Goal: Task Accomplishment & Management: Manage account settings

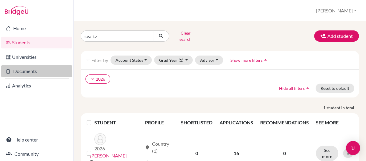
click at [18, 70] on link "Documents" at bounding box center [36, 71] width 71 height 12
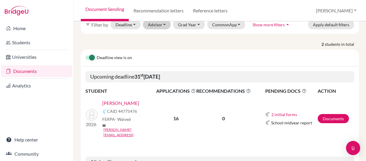
scroll to position [35, 0]
click at [322, 114] on link "Documents" at bounding box center [333, 118] width 31 height 9
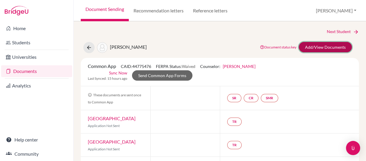
click at [311, 46] on link "Add/View Documents" at bounding box center [325, 47] width 53 height 10
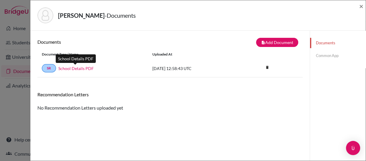
click at [79, 68] on link "School Details PDF" at bounding box center [75, 68] width 35 height 6
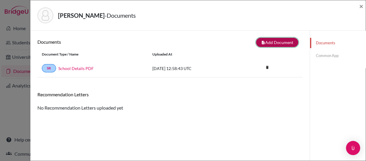
click at [268, 42] on button "note_add Add Document" at bounding box center [277, 42] width 42 height 9
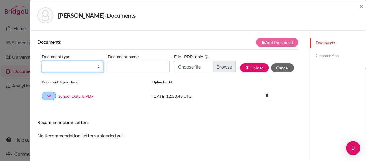
click at [98, 67] on select "Change explanation for Common App reports Counselor recommendation Internationa…" at bounding box center [73, 66] width 62 height 11
select select "1"
click at [42, 61] on select "Change explanation for Common App reports Counselor recommendation Internationa…" at bounding box center [73, 66] width 62 height 11
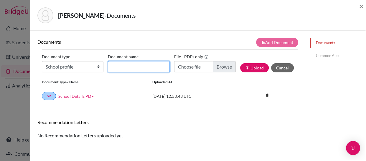
click at [145, 67] on input "Document name" at bounding box center [139, 66] width 62 height 11
type input "School Profile"
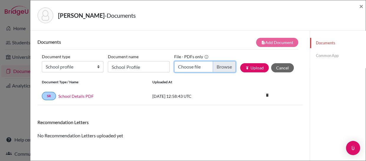
click at [192, 66] on input "Choose file" at bounding box center [205, 66] width 62 height 11
type input "C:\fakepath\HIGH SCHOOL PROFILE [DATE]-[DATE].pdf"
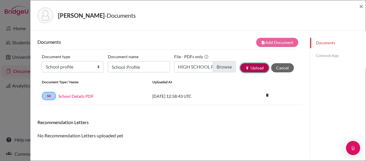
click at [252, 68] on button "publish Upload" at bounding box center [254, 67] width 29 height 9
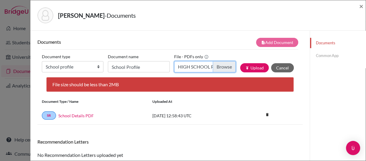
click at [219, 65] on input "HIGH SCHOOL PROFILE 2025-2026.pdf" at bounding box center [205, 66] width 62 height 11
click at [217, 65] on input "Choose file" at bounding box center [205, 66] width 62 height 11
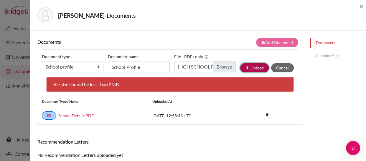
click at [247, 66] on button "publish Upload" at bounding box center [254, 67] width 29 height 9
click at [246, 66] on button "publish Upload" at bounding box center [254, 67] width 29 height 9
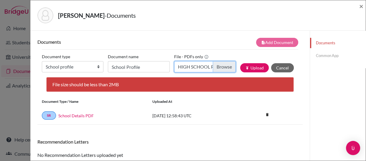
click at [219, 65] on input "HIGH SCHOOL PROFILE 2025.cdr.pdf" at bounding box center [205, 66] width 62 height 11
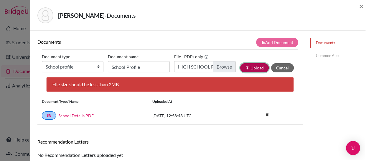
click at [252, 65] on button "publish Upload" at bounding box center [254, 67] width 29 height 9
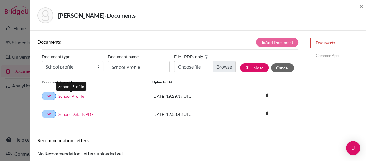
click at [75, 95] on link "School Profile" at bounding box center [71, 96] width 26 height 6
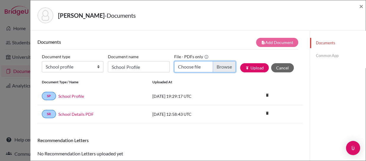
click at [221, 64] on input "Choose file" at bounding box center [205, 66] width 62 height 11
type input "C:\fakepath\HIGH SCHOOL PROFILE 2029_compressed.pdf"
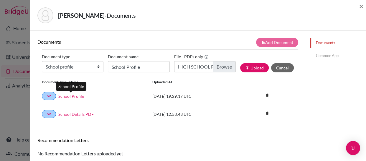
click at [72, 95] on link "School Profile" at bounding box center [71, 96] width 26 height 6
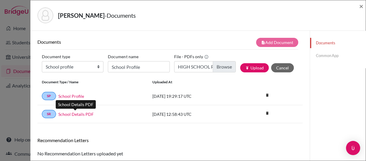
click at [71, 114] on link "School Details PDF" at bounding box center [75, 114] width 35 height 6
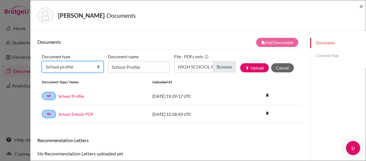
click at [97, 66] on select "Change explanation for Common App reports Counselor recommendation Internationa…" at bounding box center [73, 66] width 62 height 11
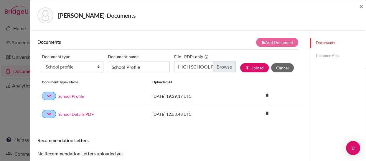
click at [194, 25] on div "Svartz, Sophia - Documents ×" at bounding box center [198, 15] width 331 height 25
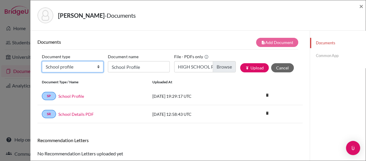
click at [97, 67] on select "Change explanation for Common App reports Counselor recommendation Internationa…" at bounding box center [73, 66] width 62 height 11
select select "2"
click at [42, 61] on select "Change explanation for Common App reports Counselor recommendation Internationa…" at bounding box center [73, 66] width 62 height 11
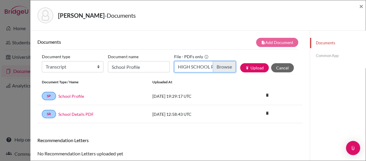
click at [215, 66] on input "HIGH SCHOOL PROFILE 2029_compressed.pdf" at bounding box center [205, 66] width 62 height 11
type input "C:\fakepath\Svartz, Sophia.pdf"
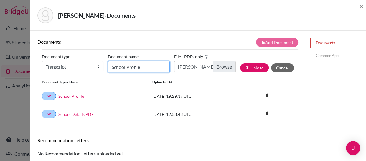
click at [156, 68] on input "School Profile" at bounding box center [139, 66] width 62 height 11
click at [121, 66] on input "ASA Transcript" at bounding box center [139, 66] width 62 height 11
type input "ASA 9th Gr. Transcript"
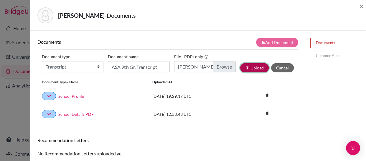
click at [248, 68] on button "publish Upload" at bounding box center [254, 67] width 29 height 9
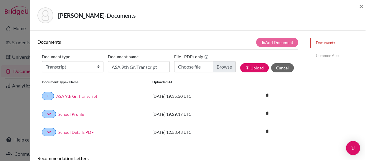
scroll to position [35, 0]
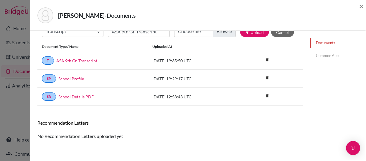
click at [321, 55] on link "Common App" at bounding box center [338, 55] width 56 height 10
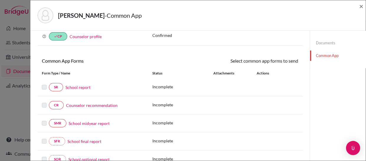
scroll to position [35, 0]
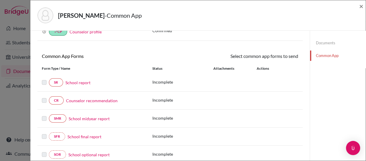
click at [76, 82] on link "School report" at bounding box center [78, 82] width 25 height 6
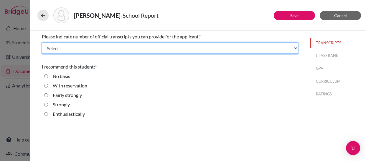
click at [120, 48] on select "Select... 1 2 3 4" at bounding box center [170, 47] width 257 height 11
select select "4"
click at [42, 42] on select "Select... 1 2 3 4" at bounding box center [170, 47] width 257 height 11
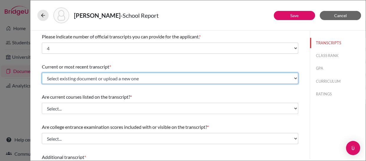
click at [154, 77] on select "Select existing document or upload a new one ASA 9th Gr. Transcript Upload New …" at bounding box center [170, 78] width 257 height 11
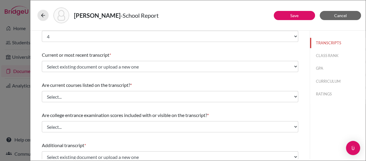
scroll to position [12, 0]
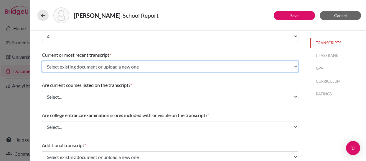
click at [159, 66] on select "Select existing document or upload a new one ASA 9th Gr. Transcript Upload New …" at bounding box center [170, 66] width 257 height 11
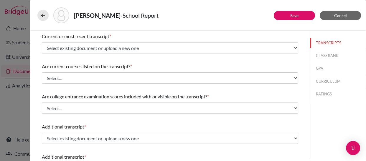
scroll to position [31, 0]
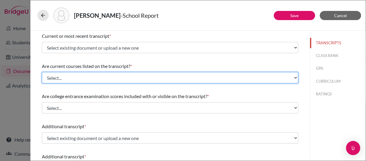
click at [147, 78] on select "Select... Yes No" at bounding box center [170, 77] width 257 height 11
select select "0"
click at [42, 72] on select "Select... Yes No" at bounding box center [170, 77] width 257 height 11
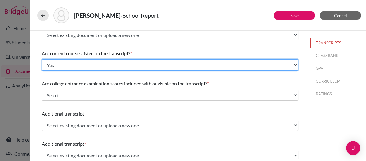
scroll to position [46, 0]
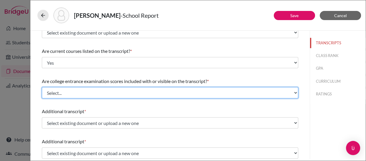
click at [133, 93] on select "Select... Yes No" at bounding box center [170, 92] width 257 height 11
select select "1"
click at [42, 87] on select "Select... Yes No" at bounding box center [170, 92] width 257 height 11
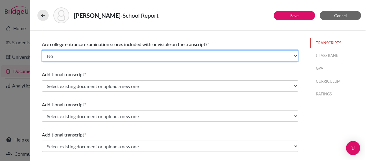
scroll to position [86, 0]
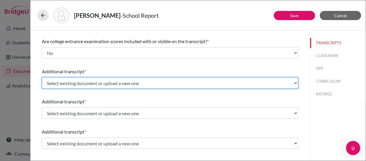
click at [145, 81] on select "Select existing document or upload a new one ASA 9th Gr. Transcript Upload New …" at bounding box center [170, 82] width 257 height 11
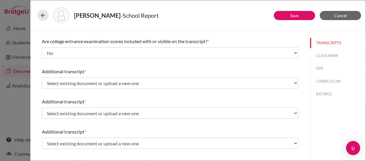
click at [118, 126] on div "Additional transcript * Select existing document or upload a new one ASA 9th Gr…" at bounding box center [170, 138] width 257 height 25
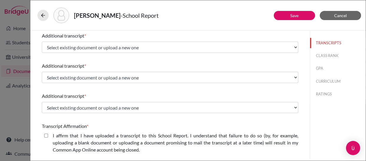
scroll to position [122, 0]
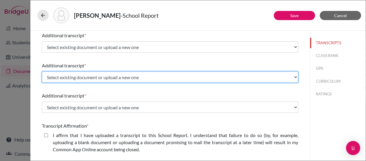
click at [144, 77] on select "Select existing document or upload a new one ASA 9th Gr. Transcript Upload New …" at bounding box center [170, 76] width 257 height 11
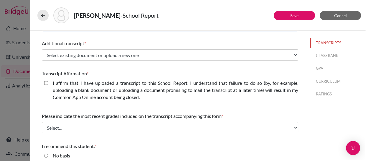
scroll to position [174, 0]
click at [44, 83] on closed\ "I affirm that I have uploaded a transcript to this School Report. I understand …" at bounding box center [46, 82] width 4 height 7
checkbox closed\ "true"
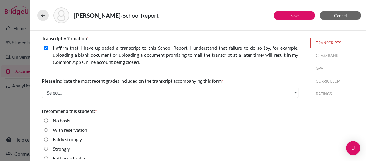
scroll to position [209, 0]
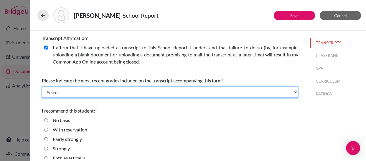
click at [83, 94] on select "Select... Final junior year grades 1st Quarter senior year grades 2nd Quarter/1…" at bounding box center [170, 91] width 257 height 11
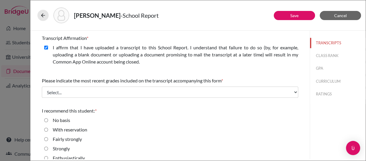
click at [110, 106] on div "I recommend this student: * No basis With reservation Fairly strongly Strongly …" at bounding box center [170, 135] width 257 height 61
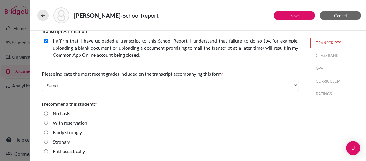
click at [45, 150] on input "Enthusiastically" at bounding box center [46, 151] width 4 height 7
radio input "true"
click at [292, 14] on link "Save" at bounding box center [295, 15] width 8 height 5
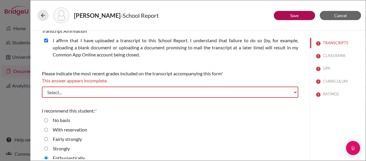
scroll to position [251, 0]
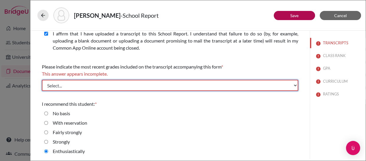
click at [233, 85] on select "Select... Final junior year grades 1st Quarter senior year grades 2nd Quarter/1…" at bounding box center [170, 85] width 257 height 11
select select "0"
click at [42, 80] on select "Select... Final junior year grades 1st Quarter senior year grades 2nd Quarter/1…" at bounding box center [170, 85] width 257 height 11
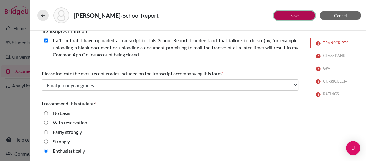
click at [292, 16] on link "Save" at bounding box center [295, 15] width 8 height 5
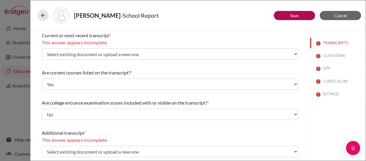
scroll to position [0, 0]
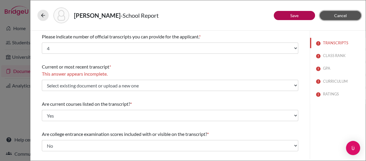
click at [330, 14] on button "Cancel" at bounding box center [340, 15] width 41 height 9
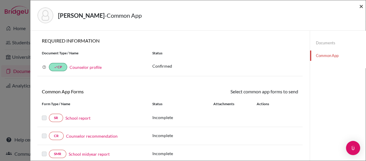
click at [362, 4] on span "×" at bounding box center [362, 6] width 4 height 9
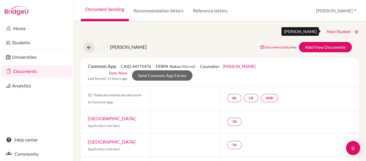
click at [329, 30] on link "Next Student" at bounding box center [343, 31] width 32 height 6
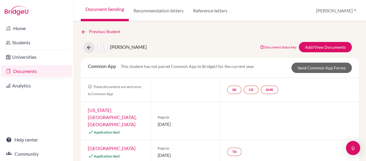
click at [21, 71] on link "Documents" at bounding box center [36, 71] width 71 height 12
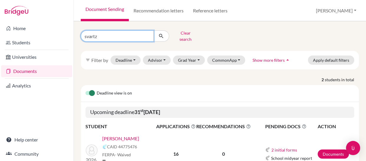
click at [148, 33] on input "svartz" at bounding box center [117, 35] width 73 height 11
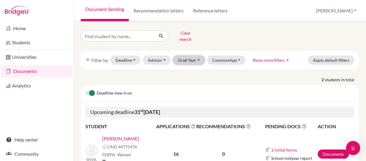
click at [197, 55] on button "Grad Year" at bounding box center [189, 59] width 32 height 9
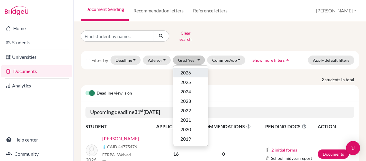
click at [187, 69] on span "2026" at bounding box center [186, 72] width 11 height 7
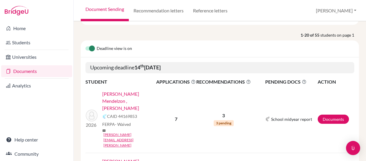
scroll to position [91, 0]
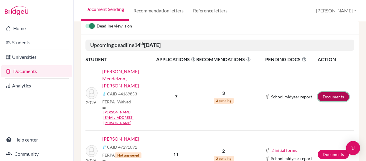
click at [328, 92] on link "Documents" at bounding box center [333, 96] width 31 height 9
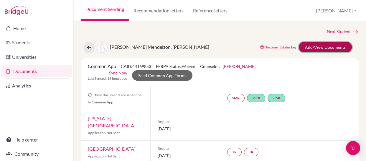
click at [308, 46] on link "Add/View Documents" at bounding box center [325, 47] width 53 height 10
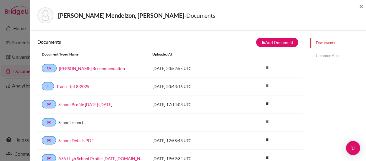
click at [320, 56] on link "Common App" at bounding box center [338, 55] width 56 height 10
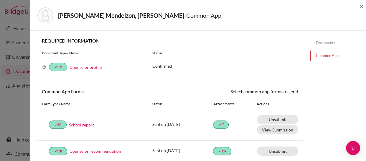
click at [215, 48] on div "Document Type / Name Status" at bounding box center [170, 53] width 266 height 10
click at [361, 6] on span "×" at bounding box center [362, 6] width 4 height 9
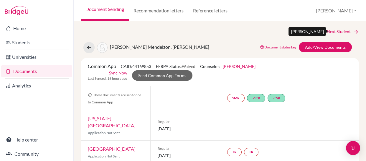
click at [329, 31] on link "Next Student" at bounding box center [343, 31] width 32 height 6
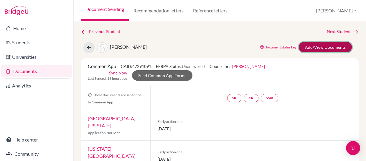
click at [315, 44] on link "Add/View Documents" at bounding box center [325, 47] width 53 height 10
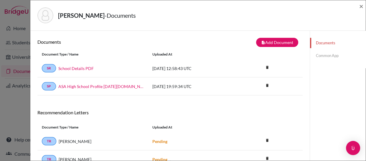
click at [316, 54] on link "Common App" at bounding box center [338, 55] width 56 height 10
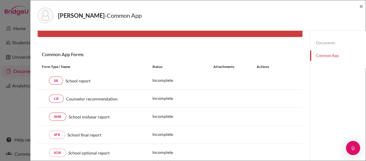
scroll to position [46, 0]
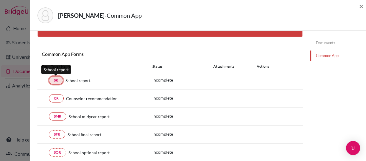
click at [56, 80] on link "SR" at bounding box center [56, 80] width 14 height 8
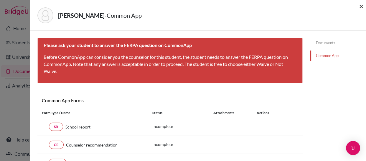
click at [360, 6] on span "×" at bounding box center [362, 6] width 4 height 9
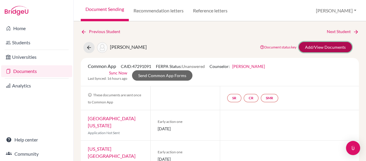
click at [313, 44] on link "Add/View Documents" at bounding box center [325, 47] width 53 height 10
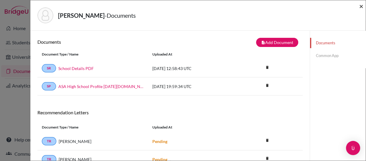
click at [362, 5] on span "×" at bounding box center [362, 6] width 4 height 9
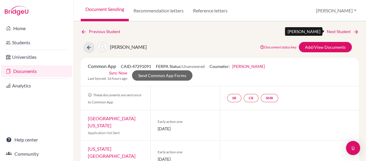
click at [331, 30] on link "Next Student" at bounding box center [343, 31] width 32 height 6
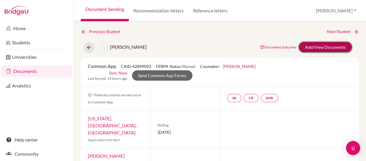
click at [316, 48] on link "Add/View Documents" at bounding box center [325, 47] width 53 height 10
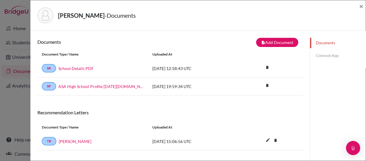
click at [320, 53] on link "Common App" at bounding box center [338, 55] width 56 height 10
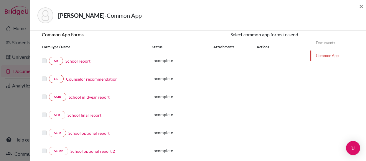
scroll to position [57, 0]
click at [73, 59] on link "School report" at bounding box center [78, 61] width 25 height 6
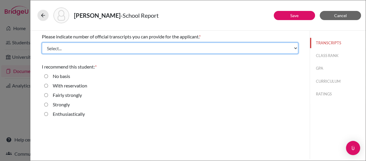
click at [145, 47] on select "Select... 1 2 3 4" at bounding box center [170, 47] width 257 height 11
click at [42, 42] on select "Select... 1 2 3 4" at bounding box center [170, 47] width 257 height 11
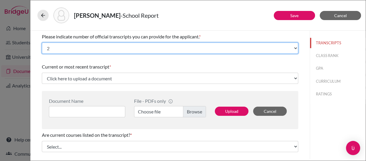
click at [169, 48] on select "Select... 1 2 3 4" at bounding box center [170, 47] width 257 height 11
select select "1"
click at [42, 42] on select "Select... 1 2 3 4" at bounding box center [170, 47] width 257 height 11
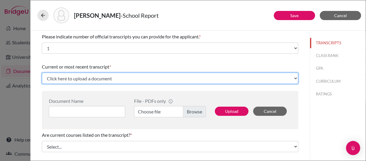
click at [143, 77] on select "Click here to upload a document Upload New File" at bounding box center [170, 78] width 257 height 11
select select "Upload New File"
click at [42, 73] on select "Click here to upload a document Upload New File" at bounding box center [170, 78] width 257 height 11
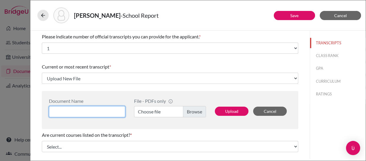
click at [102, 112] on input at bounding box center [87, 111] width 76 height 11
type input "Transcript"
click at [194, 112] on label "Choose file" at bounding box center [170, 111] width 72 height 11
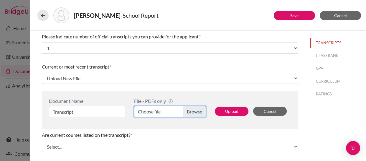
click at [194, 112] on input "Choose file" at bounding box center [170, 111] width 72 height 11
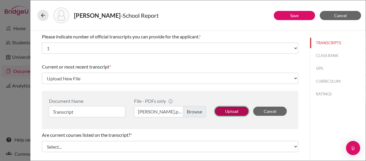
click at [232, 110] on button "Upload" at bounding box center [232, 111] width 34 height 9
select select "657746"
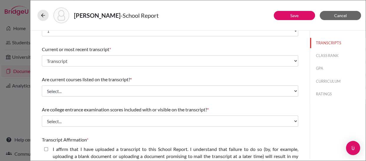
scroll to position [18, 0]
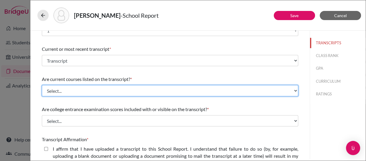
click at [210, 90] on select "Select... Yes No" at bounding box center [170, 90] width 257 height 11
select select "0"
click at [42, 85] on select "Select... Yes No" at bounding box center [170, 90] width 257 height 11
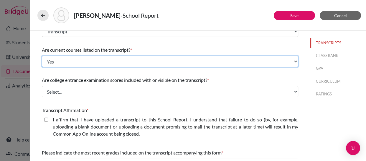
scroll to position [47, 0]
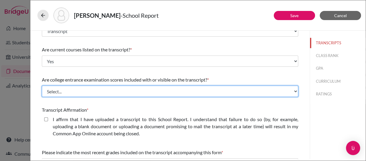
click at [182, 89] on select "Select... Yes No" at bounding box center [170, 91] width 257 height 11
select select "1"
click at [42, 86] on select "Select... Yes No" at bounding box center [170, 91] width 257 height 11
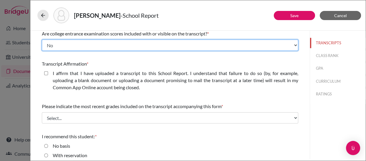
scroll to position [94, 0]
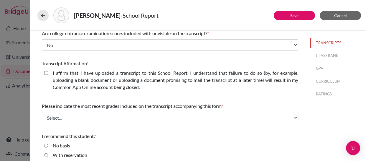
click at [47, 73] on closed\ "I affirm that I have uploaded a transcript to this School Report. I understand …" at bounding box center [46, 72] width 4 height 7
checkbox closed\ "true"
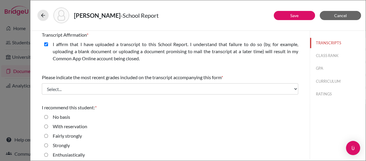
scroll to position [124, 0]
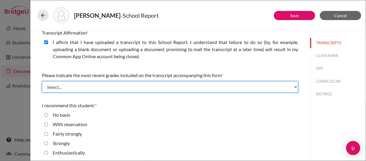
click at [140, 86] on select "Select... Final junior year grades 1st Quarter senior year grades 2nd Quarter/1…" at bounding box center [170, 86] width 257 height 11
select select "0"
click at [42, 81] on select "Select... Final junior year grades 1st Quarter senior year grades 2nd Quarter/1…" at bounding box center [170, 86] width 257 height 11
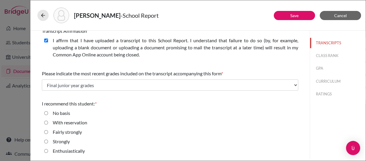
click at [45, 151] on input "Enthusiastically" at bounding box center [46, 150] width 4 height 7
radio input "true"
click at [292, 15] on link "Save" at bounding box center [295, 15] width 8 height 5
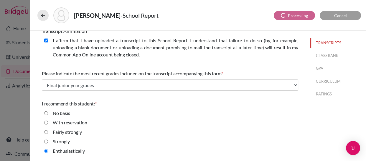
scroll to position [0, 0]
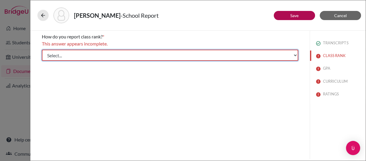
click at [251, 56] on select "Select... Exact Decile Quintile Quartile None" at bounding box center [170, 55] width 257 height 11
select select "5"
click at [42, 50] on select "Select... Exact Decile Quintile Quartile None" at bounding box center [170, 55] width 257 height 11
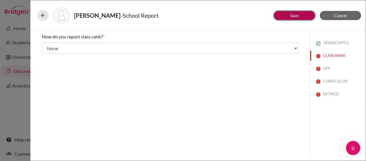
click at [298, 14] on link "Save" at bounding box center [295, 15] width 8 height 5
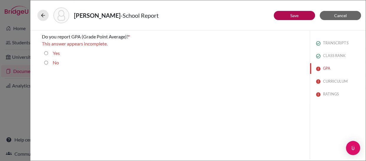
click at [47, 53] on input "Yes" at bounding box center [46, 53] width 4 height 7
radio input "true"
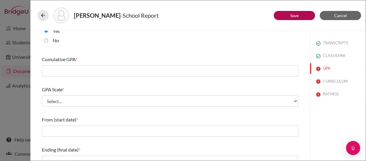
scroll to position [15, 0]
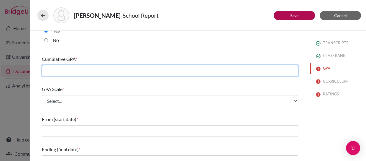
click at [138, 70] on input "text" at bounding box center [170, 70] width 257 height 11
type input "4.36"
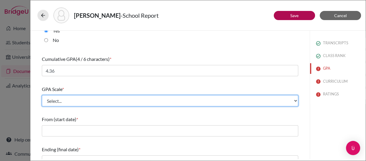
click at [84, 100] on select "Select... 4 5 6 7 8 9 10 11 12 13 14 15 16 17 18 19 20 100" at bounding box center [170, 100] width 257 height 11
select select "4"
click at [42, 95] on select "Select... 4 5 6 7 8 9 10 11 12 13 14 15 16 17 18 19 20 100" at bounding box center [170, 100] width 257 height 11
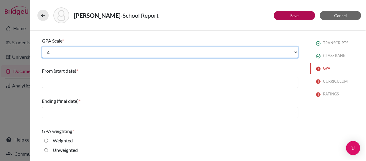
scroll to position [64, 0]
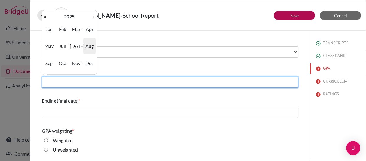
click at [88, 82] on input "text" at bounding box center [170, 81] width 257 height 11
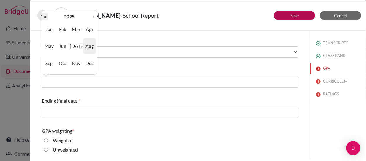
click at [46, 15] on th "«" at bounding box center [45, 17] width 6 height 8
click at [62, 44] on span "Jun" at bounding box center [62, 46] width 12 height 16
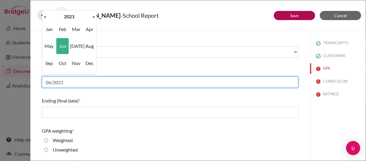
click at [60, 81] on input "06/2021" at bounding box center [170, 81] width 257 height 11
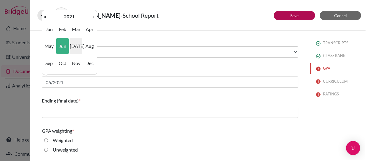
click at [76, 45] on span "Jul" at bounding box center [76, 46] width 12 height 16
type input "07/2021"
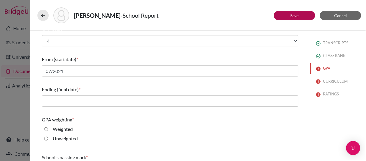
scroll to position [76, 0]
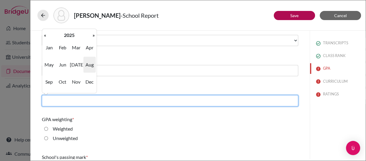
click at [65, 99] on input "text" at bounding box center [170, 100] width 257 height 11
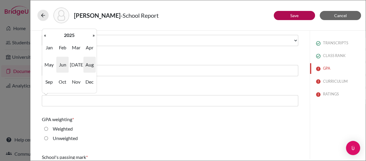
click at [65, 64] on span "Jun" at bounding box center [62, 65] width 12 height 16
type input "06/2025"
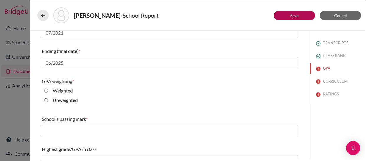
scroll to position [123, 0]
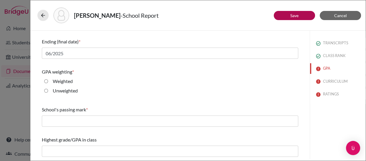
click at [45, 81] on input "Weighted" at bounding box center [46, 81] width 4 height 7
radio input "true"
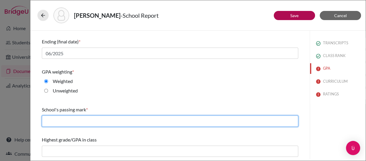
click at [56, 120] on input "text" at bounding box center [170, 120] width 257 height 11
type input "70"
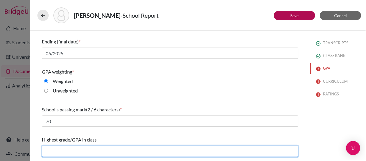
click at [79, 156] on input "text" at bounding box center [170, 150] width 257 height 11
type input "4.36"
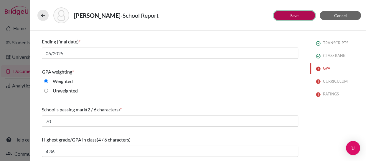
click at [294, 14] on link "Save" at bounding box center [295, 15] width 8 height 5
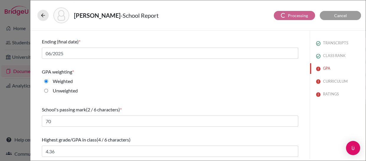
scroll to position [38, 0]
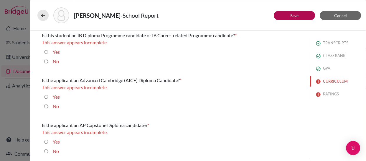
click at [45, 61] on input "No" at bounding box center [46, 61] width 4 height 7
radio input "true"
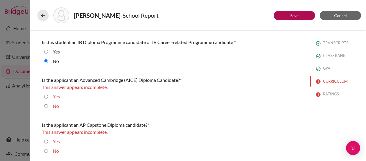
click at [46, 105] on input "No" at bounding box center [46, 105] width 4 height 7
radio input "true"
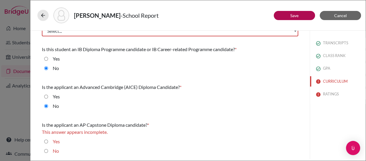
click at [46, 150] on input "No" at bounding box center [46, 150] width 4 height 7
radio input "true"
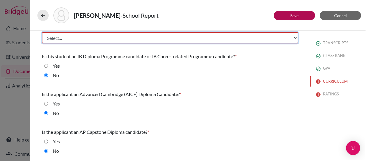
click at [291, 38] on select "Select... Less than demanding Average Demanding Very demanding Most demanding P…" at bounding box center [170, 37] width 257 height 11
select select "3"
click at [42, 32] on select "Select... Less than demanding Average Demanding Very demanding Most demanding P…" at bounding box center [170, 37] width 257 height 11
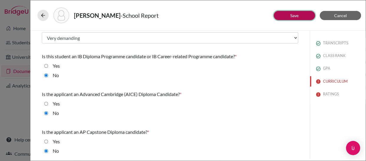
click at [291, 15] on link "Save" at bounding box center [295, 15] width 8 height 5
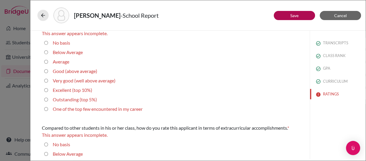
click at [45, 89] on 10\%\) "Excellent (top 10%)" at bounding box center [46, 89] width 4 height 7
radio 10\%\) "true"
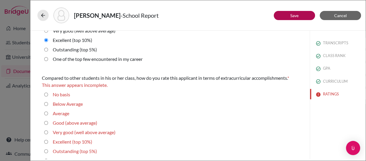
click at [161, 64] on div "One of the top few encountered in my career" at bounding box center [170, 59] width 257 height 9
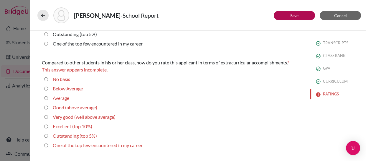
scroll to position [69, 0]
click at [46, 125] on 10\%\) "Excellent (top 10%)" at bounding box center [46, 125] width 4 height 7
radio 10\%\) "true"
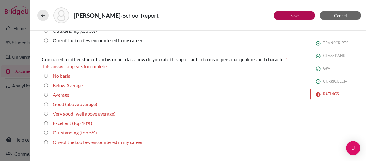
scroll to position [167, 0]
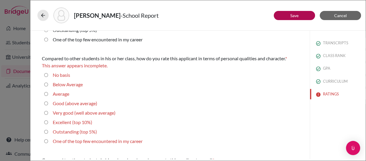
click at [47, 121] on 10\%\) "Excellent (top 10%)" at bounding box center [46, 122] width 4 height 7
radio 10\%\) "true"
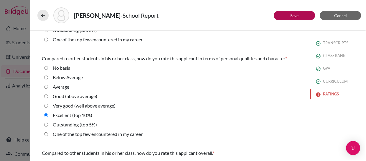
scroll to position [251, 0]
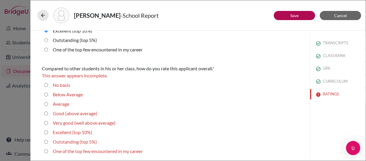
click at [46, 131] on 10\%\) "Excellent (top 10%)" at bounding box center [46, 132] width 4 height 7
radio 10\%\) "true"
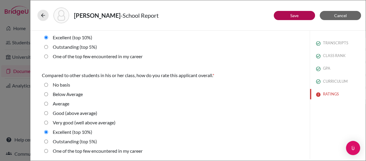
scroll to position [245, 0]
click at [293, 14] on link "Save" at bounding box center [295, 15] width 8 height 5
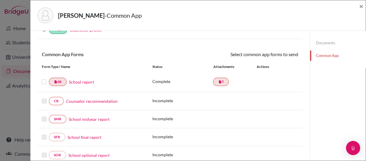
scroll to position [37, 0]
click at [78, 80] on link "School report" at bounding box center [81, 81] width 25 height 6
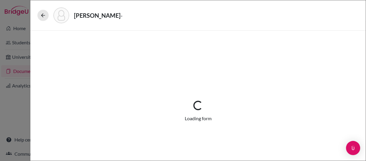
select select "1"
select select "657746"
select select "0"
select select "1"
select select "0"
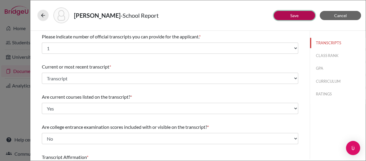
click at [291, 14] on link "Save" at bounding box center [295, 15] width 8 height 5
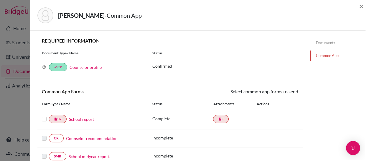
click at [44, 115] on label at bounding box center [44, 115] width 5 height 0
click at [0, 0] on input "checkbox" at bounding box center [0, 0] width 0 height 0
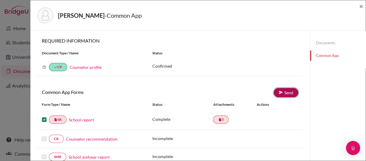
click at [282, 91] on link "Send" at bounding box center [286, 92] width 24 height 9
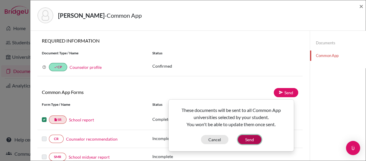
click at [242, 137] on button "Send" at bounding box center [250, 139] width 24 height 9
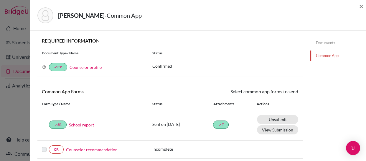
click at [321, 41] on link "Documents" at bounding box center [338, 43] width 56 height 10
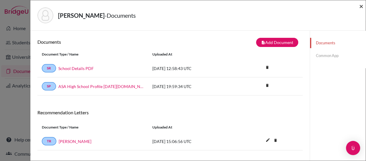
click at [360, 4] on span "×" at bounding box center [362, 6] width 4 height 9
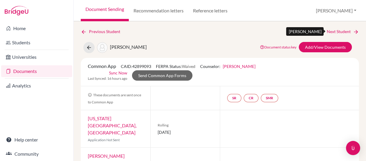
click at [334, 30] on link "Next Student" at bounding box center [343, 31] width 32 height 6
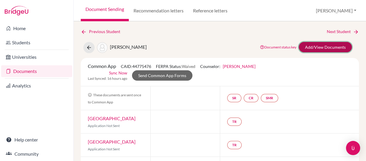
click at [314, 45] on link "Add/View Documents" at bounding box center [325, 47] width 53 height 10
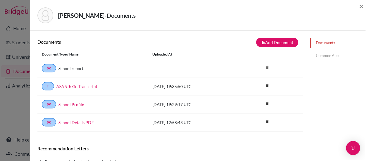
click at [319, 53] on link "Common App" at bounding box center [338, 55] width 56 height 10
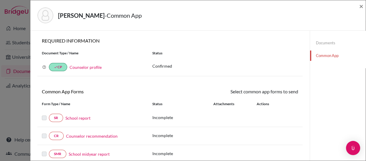
scroll to position [52, 0]
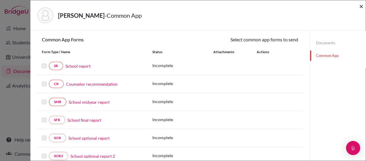
click at [362, 6] on span "×" at bounding box center [362, 6] width 4 height 9
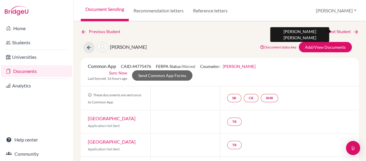
click at [331, 29] on link "Next Student" at bounding box center [343, 31] width 32 height 6
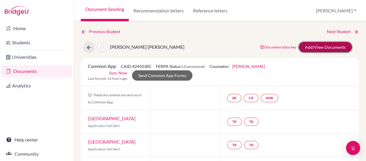
click at [315, 45] on link "Add/View Documents" at bounding box center [325, 47] width 53 height 10
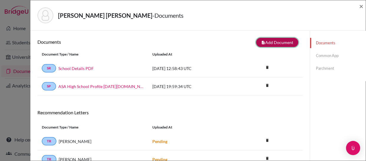
click at [272, 40] on button "note_add Add Document" at bounding box center [277, 42] width 42 height 9
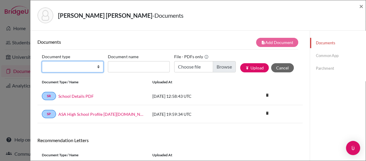
click at [95, 66] on select "Change explanation for Common App reports Counselor recommendation Internationa…" at bounding box center [73, 66] width 62 height 11
select select "2"
click at [42, 61] on select "Change explanation for Common App reports Counselor recommendation Internationa…" at bounding box center [73, 66] width 62 height 11
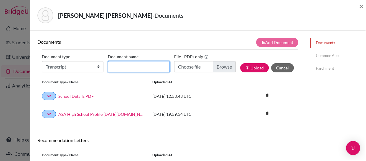
click at [135, 66] on input "Document name" at bounding box center [139, 66] width 62 height 11
type input "Transcript"
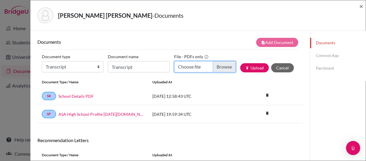
click at [215, 66] on input "Choose file" at bounding box center [205, 66] width 62 height 11
type input "C:\fakepath\Diaz de Vivar, Joaquina.pdf"
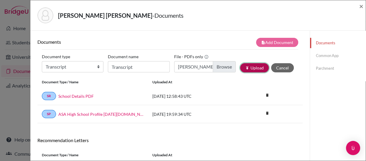
click at [253, 66] on button "publish Upload" at bounding box center [254, 67] width 29 height 9
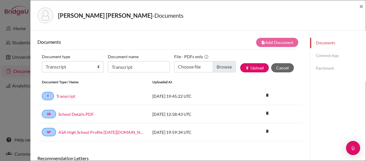
click at [316, 56] on link "Common App" at bounding box center [338, 55] width 56 height 10
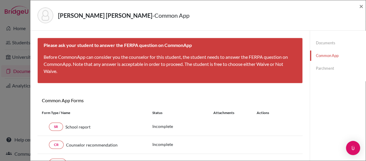
drag, startPoint x: 195, startPoint y: 35, endPoint x: 202, endPoint y: 42, distance: 9.8
click at [202, 42] on div "Please ask your student to answer the FERPA question on CommonApp Before Common…" at bounding box center [170, 60] width 266 height 45
click at [317, 67] on link "Parchment" at bounding box center [338, 68] width 56 height 10
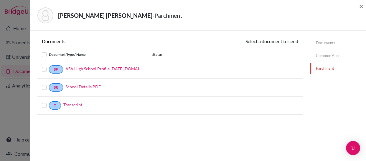
click at [49, 66] on label at bounding box center [49, 66] width 0 height 0
click at [0, 0] on input "checkbox" at bounding box center [0, 0] width 0 height 0
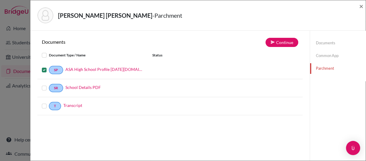
click at [49, 84] on label at bounding box center [49, 84] width 0 height 0
click at [0, 0] on input "checkbox" at bounding box center [0, 0] width 0 height 0
click at [49, 102] on label at bounding box center [49, 102] width 0 height 0
click at [0, 0] on input "checkbox" at bounding box center [0, 0] width 0 height 0
click at [275, 42] on button "Continue" at bounding box center [282, 42] width 33 height 9
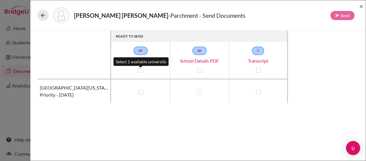
click at [141, 71] on label at bounding box center [141, 70] width 5 height 5
click at [141, 71] on input "checkbox" at bounding box center [139, 70] width 5 height 6
checkbox input "true"
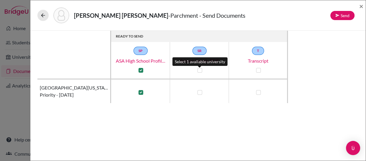
click at [201, 70] on label at bounding box center [200, 70] width 5 height 5
click at [201, 70] on input "checkbox" at bounding box center [198, 70] width 5 height 6
checkbox input "true"
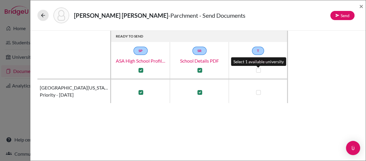
click at [259, 70] on label at bounding box center [258, 70] width 5 height 5
click at [259, 70] on input "checkbox" at bounding box center [257, 70] width 5 height 6
checkbox input "true"
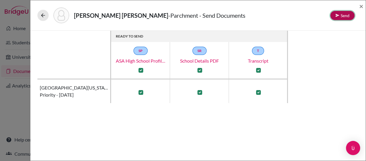
click at [343, 15] on button "Send" at bounding box center [343, 15] width 24 height 9
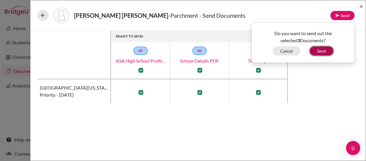
click at [320, 50] on button "Send" at bounding box center [322, 50] width 24 height 9
checkbox input "false"
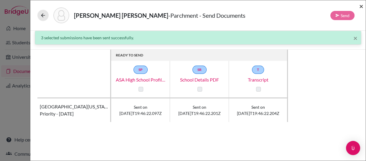
click at [361, 6] on span "×" at bounding box center [362, 6] width 4 height 9
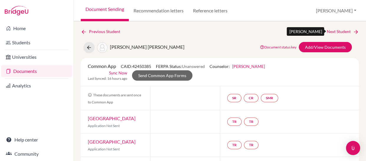
click at [333, 31] on link "Next Student" at bounding box center [343, 31] width 32 height 6
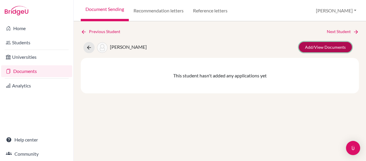
click at [316, 45] on link "Add/View Documents" at bounding box center [325, 47] width 53 height 10
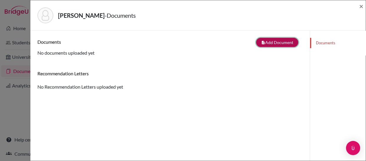
click at [274, 40] on button "note_add Add Document" at bounding box center [277, 42] width 42 height 9
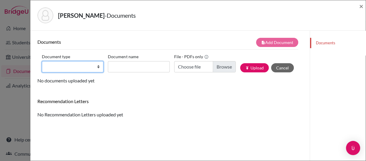
click at [99, 64] on select "Change explanation for Common App reports Counselor recommendation Internationa…" at bounding box center [73, 66] width 62 height 11
select select "1"
click at [42, 61] on select "Change explanation for Common App reports Counselor recommendation Internationa…" at bounding box center [73, 66] width 62 height 11
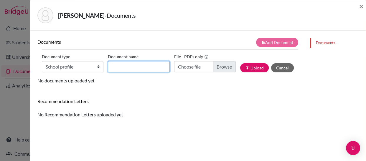
click at [150, 68] on input "Document name" at bounding box center [139, 66] width 62 height 11
type input "School Profile"
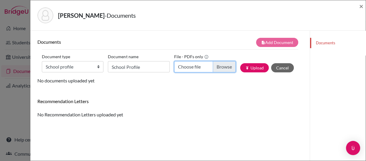
click at [218, 66] on input "Choose file" at bounding box center [205, 66] width 62 height 11
type input "C:\fakepath\ASA School Profile [DATE]-[DATE].pdf"
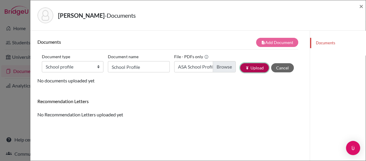
click at [253, 67] on button "publish Upload" at bounding box center [254, 67] width 29 height 9
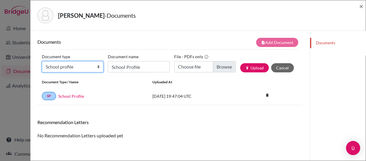
click at [97, 66] on select "Change explanation for Common App reports Counselor recommendation Internationa…" at bounding box center [73, 66] width 62 height 11
select select "44"
click at [42, 61] on select "Change explanation for Common App reports Counselor recommendation Internationa…" at bounding box center [73, 66] width 62 height 11
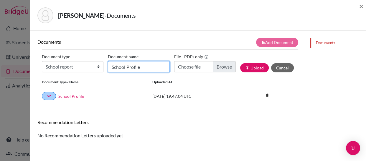
click at [122, 69] on input "School Profile" at bounding box center [139, 66] width 62 height 11
type input "School Report"
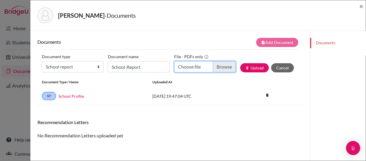
click at [217, 66] on input "Choose file" at bounding box center [205, 66] width 62 height 11
type input "C:\fakepath\ASA School Report [DATE]-[DATE].pdf"
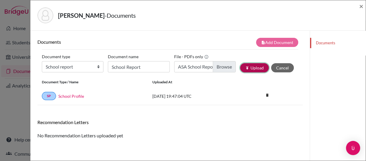
click at [252, 67] on button "publish Upload" at bounding box center [254, 67] width 29 height 9
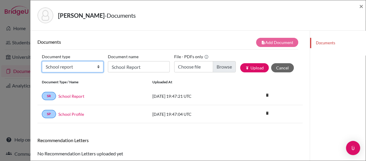
click at [98, 67] on select "Change explanation for Common App reports Counselor recommendation Internationa…" at bounding box center [73, 66] width 62 height 11
select select "2"
click at [42, 61] on select "Change explanation for Common App reports Counselor recommendation Internationa…" at bounding box center [73, 66] width 62 height 11
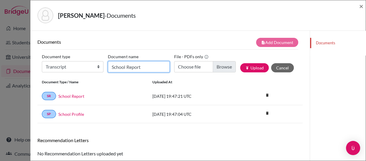
click at [132, 68] on input "School Report" at bounding box center [139, 66] width 62 height 11
type input "Transcript"
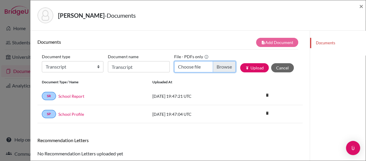
click at [215, 66] on input "Choose file" at bounding box center [205, 66] width 62 height 11
click at [218, 68] on input "Choose file" at bounding box center [205, 66] width 62 height 11
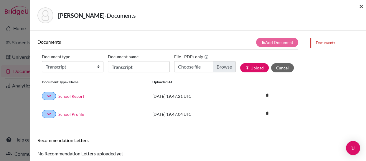
click at [361, 6] on span "×" at bounding box center [362, 6] width 4 height 9
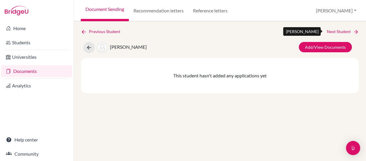
click at [334, 30] on link "Next Student" at bounding box center [343, 31] width 32 height 6
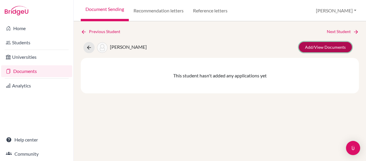
click at [315, 46] on link "Add/View Documents" at bounding box center [325, 47] width 53 height 10
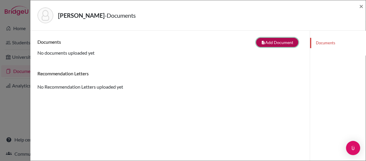
click at [273, 42] on button "note_add Add Document" at bounding box center [277, 42] width 42 height 9
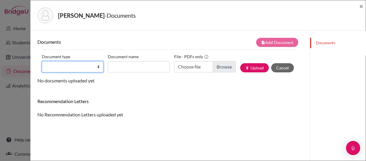
click at [99, 67] on select "Change explanation for Common App reports Counselor recommendation Internationa…" at bounding box center [73, 66] width 62 height 11
select select "1"
click at [42, 61] on select "Change explanation for Common App reports Counselor recommendation Internationa…" at bounding box center [73, 66] width 62 height 11
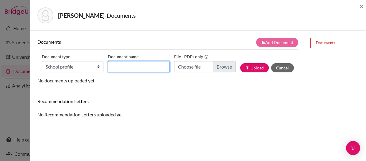
click at [144, 65] on input "Document name" at bounding box center [139, 66] width 62 height 11
type input "School Profile"
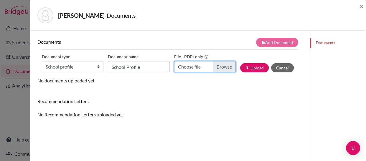
click at [219, 65] on input "Choose file" at bounding box center [205, 66] width 62 height 11
type input "C:\fakepath\ASA School Profile [DATE]-[DATE].pdf"
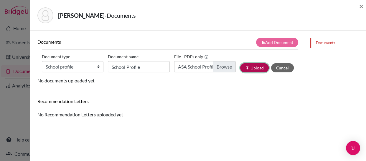
click at [250, 68] on button "publish Upload" at bounding box center [254, 67] width 29 height 9
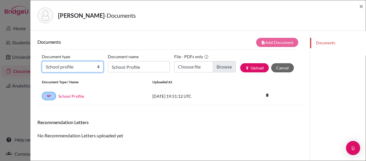
click at [99, 67] on select "Change explanation for Common App reports Counselor recommendation Internationa…" at bounding box center [73, 66] width 62 height 11
select select "44"
click at [42, 61] on select "Change explanation for Common App reports Counselor recommendation Internationa…" at bounding box center [73, 66] width 62 height 11
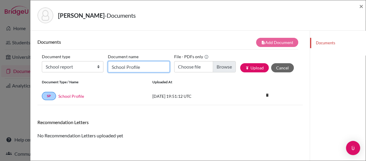
click at [139, 68] on input "School Profile" at bounding box center [139, 66] width 62 height 11
type input "School Report"
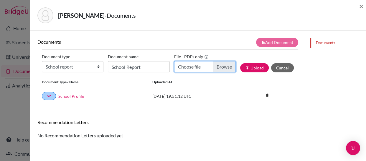
click at [223, 67] on input "Choose file" at bounding box center [205, 66] width 62 height 11
type input "C:\fakepath\ASA School Report [DATE]-[DATE].pdf"
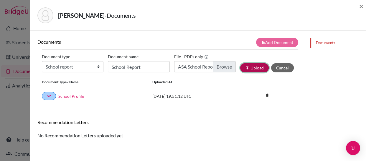
click at [248, 68] on button "publish Upload" at bounding box center [254, 67] width 29 height 9
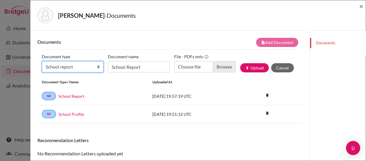
click at [97, 68] on select "Change explanation for Common App reports Counselor recommendation Internationa…" at bounding box center [73, 66] width 62 height 11
select select "2"
click at [42, 61] on select "Change explanation for Common App reports Counselor recommendation Internationa…" at bounding box center [73, 66] width 62 height 11
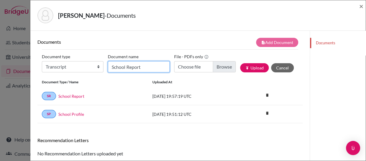
click at [125, 68] on input "School Report" at bounding box center [139, 66] width 62 height 11
type input "Transcript"
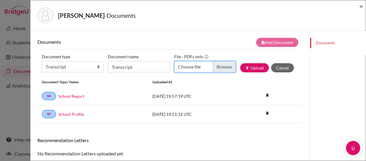
click at [220, 65] on input "Choose file" at bounding box center [205, 66] width 62 height 11
type input "C:\fakepath\Barrios, Alejandro.pdf"
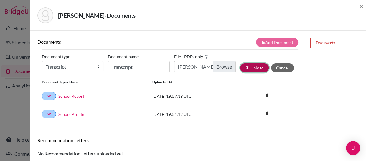
click at [254, 70] on button "publish Upload" at bounding box center [254, 67] width 29 height 9
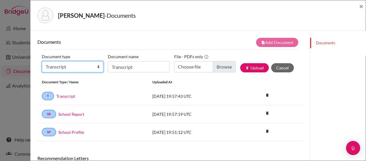
click at [97, 67] on select "Change explanation for Common App reports Counselor recommendation Internationa…" at bounding box center [73, 66] width 62 height 11
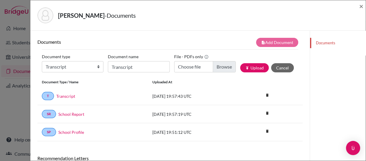
click at [166, 25] on div "Barrios, Alejandro - Documents ×" at bounding box center [198, 15] width 331 height 25
click at [362, 6] on span "×" at bounding box center [362, 6] width 4 height 9
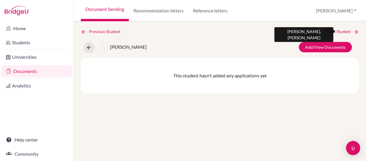
click at [332, 32] on link "Next Student" at bounding box center [343, 31] width 32 height 6
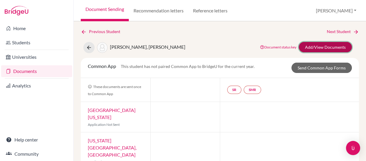
click at [321, 47] on link "Add/View Documents" at bounding box center [325, 47] width 53 height 10
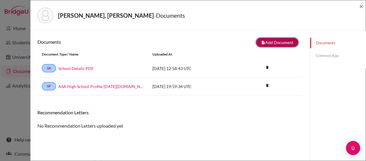
click at [268, 41] on button "note_add Add Document" at bounding box center [277, 42] width 42 height 9
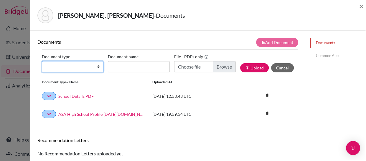
click at [97, 65] on select "Change explanation for Common App reports Counselor recommendation Internationa…" at bounding box center [73, 66] width 62 height 11
select select "2"
click at [42, 61] on select "Change explanation for Common App reports Counselor recommendation Internationa…" at bounding box center [73, 66] width 62 height 11
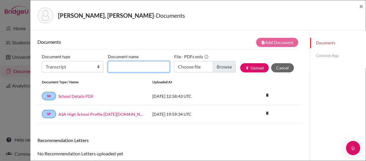
click at [121, 67] on input "Document name" at bounding box center [139, 66] width 62 height 11
type input "Transcript"
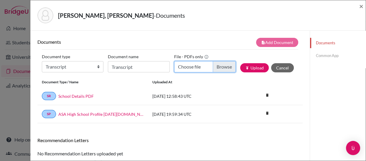
click at [217, 64] on input "Choose file" at bounding box center [205, 66] width 62 height 11
type input "C:\fakepath\Benitez, Ignacio.pdf"
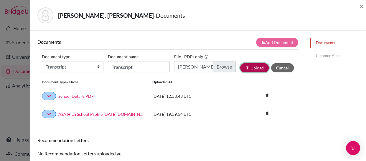
click at [251, 66] on button "publish Upload" at bounding box center [254, 67] width 29 height 9
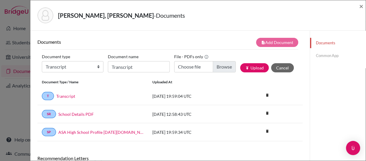
click at [322, 55] on link "Common App" at bounding box center [338, 55] width 56 height 10
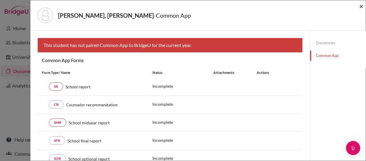
click at [361, 6] on span "×" at bounding box center [362, 6] width 4 height 9
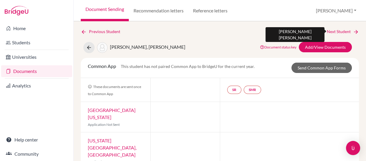
click at [327, 31] on link "Next Student" at bounding box center [343, 31] width 32 height 6
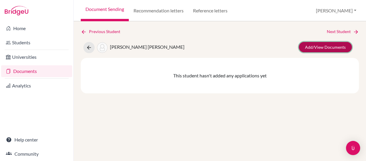
click at [319, 44] on link "Add/View Documents" at bounding box center [325, 47] width 53 height 10
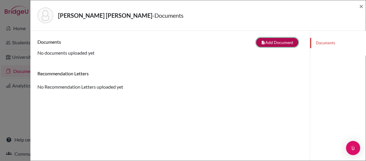
click at [268, 39] on button "note_add Add Document" at bounding box center [277, 42] width 42 height 9
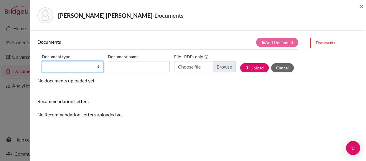
click at [99, 67] on select "Change explanation for Common App reports Counselor recommendation Internationa…" at bounding box center [73, 66] width 62 height 11
select select "1"
click at [42, 61] on select "Change explanation for Common App reports Counselor recommendation Internationa…" at bounding box center [73, 66] width 62 height 11
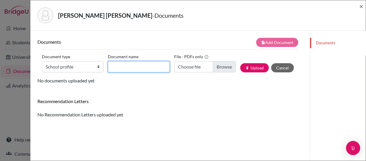
click at [137, 67] on input "Document name" at bounding box center [139, 66] width 62 height 11
type input "School Profile"
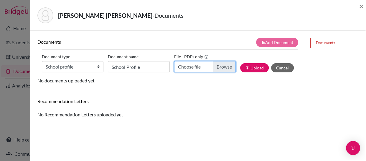
click at [218, 68] on input "Choose file" at bounding box center [205, 66] width 62 height 11
click at [218, 63] on input "Choose file" at bounding box center [205, 66] width 62 height 11
type input "C:\fakepath\ASA School Profile [DATE]-[DATE].pdf"
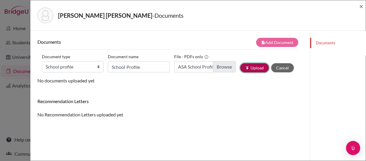
click at [251, 66] on button "publish Upload" at bounding box center [254, 67] width 29 height 9
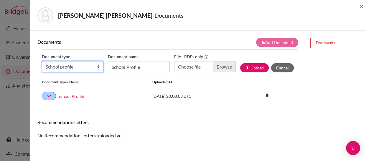
click at [97, 67] on select "Change explanation for Common App reports Counselor recommendation Internationa…" at bounding box center [73, 66] width 62 height 11
select select "44"
click at [42, 61] on select "Change explanation for Common App reports Counselor recommendation Internationa…" at bounding box center [73, 66] width 62 height 11
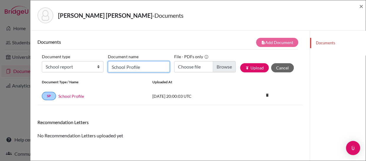
click at [131, 68] on input "School Profile" at bounding box center [139, 66] width 62 height 11
type input "School Report"
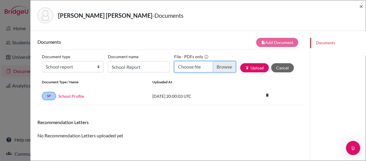
click at [220, 66] on input "Choose file" at bounding box center [205, 66] width 62 height 11
type input "C:\fakepath\ASA School Report [DATE]-[DATE].pdf"
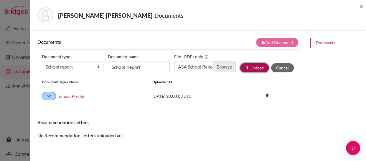
click at [252, 65] on button "publish Upload" at bounding box center [254, 67] width 29 height 9
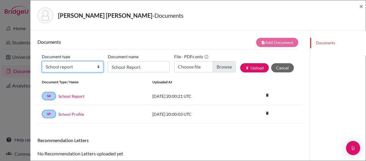
click at [97, 66] on select "Change explanation for Common App reports Counselor recommendation Internationa…" at bounding box center [73, 66] width 62 height 11
select select "2"
click at [42, 61] on select "Change explanation for Common App reports Counselor recommendation Internationa…" at bounding box center [73, 66] width 62 height 11
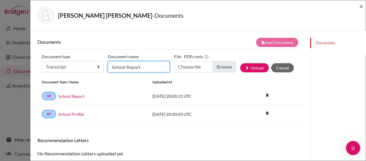
click at [129, 68] on input "School Report" at bounding box center [139, 66] width 62 height 11
type input "Transcript"
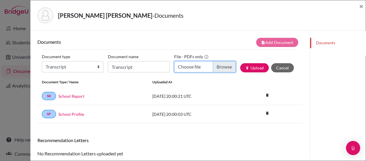
click at [221, 66] on input "Choose file" at bounding box center [205, 66] width 62 height 11
type input "C:\fakepath\Bernardes, Athina Maria.pdf"
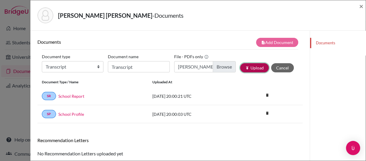
click at [253, 66] on button "publish Upload" at bounding box center [254, 67] width 29 height 9
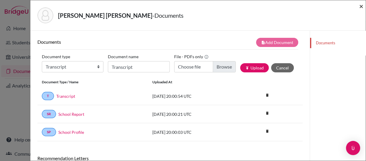
click at [361, 5] on span "×" at bounding box center [362, 6] width 4 height 9
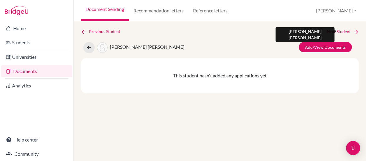
click at [333, 32] on link "Next Student" at bounding box center [343, 31] width 32 height 6
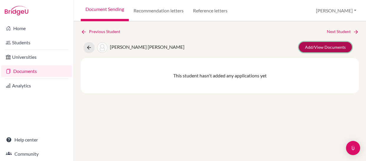
click at [310, 45] on link "Add/View Documents" at bounding box center [325, 47] width 53 height 10
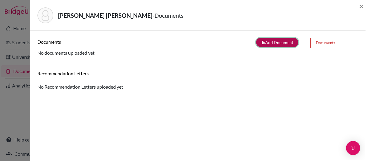
click at [272, 42] on button "note_add Add Document" at bounding box center [277, 42] width 42 height 9
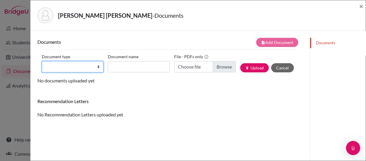
click at [99, 66] on select "Change explanation for Common App reports Counselor recommendation Internationa…" at bounding box center [73, 66] width 62 height 11
select select "1"
click at [42, 61] on select "Change explanation for Common App reports Counselor recommendation Internationa…" at bounding box center [73, 66] width 62 height 11
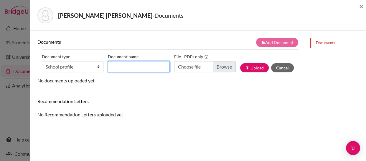
click at [127, 68] on input "Document name" at bounding box center [139, 66] width 62 height 11
type input "School Profile"
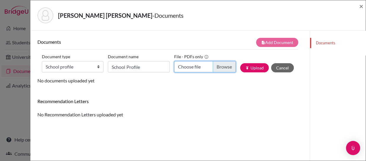
click at [220, 68] on input "Choose file" at bounding box center [205, 66] width 62 height 11
type input "C:\fakepath\Bosio, Giulia.pdf"
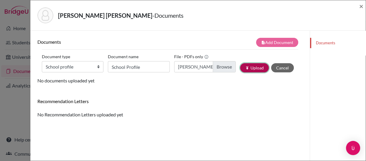
click at [248, 66] on button "publish Upload" at bounding box center [254, 67] width 29 height 9
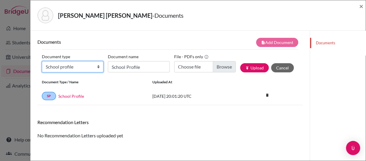
click at [97, 67] on select "Change explanation for Common App reports Counselor recommendation Internationa…" at bounding box center [73, 66] width 62 height 11
select select "44"
click at [42, 61] on select "Change explanation for Common App reports Counselor recommendation Internationa…" at bounding box center [73, 66] width 62 height 11
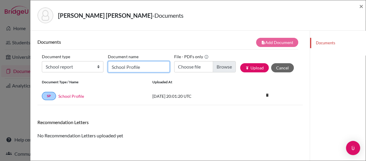
click at [137, 67] on input "School Profile" at bounding box center [139, 66] width 62 height 11
type input "School Report"
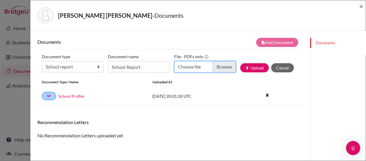
click at [220, 65] on input "Choose file" at bounding box center [205, 66] width 62 height 11
type input "C:\fakepath\ASA School Report [DATE]-[DATE].pdf"
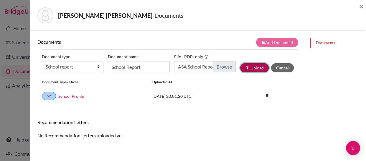
click at [255, 65] on button "publish Upload" at bounding box center [254, 67] width 29 height 9
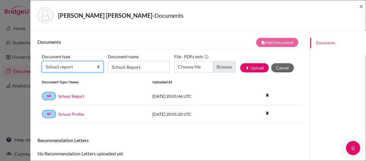
click at [97, 66] on select "Change explanation for Common App reports Counselor recommendation Internationa…" at bounding box center [73, 66] width 62 height 11
select select "2"
click at [42, 61] on select "Change explanation for Common App reports Counselor recommendation Internationa…" at bounding box center [73, 66] width 62 height 11
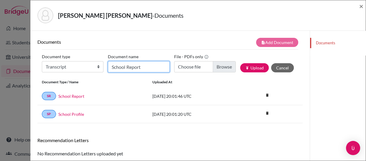
click at [135, 68] on input "School Report" at bounding box center [139, 66] width 62 height 11
type input "Transcript"
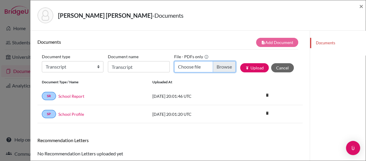
click at [215, 67] on input "Choose file" at bounding box center [205, 66] width 62 height 11
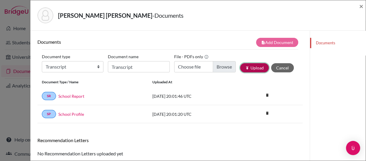
click at [248, 66] on button "publish Upload" at bounding box center [254, 67] width 29 height 9
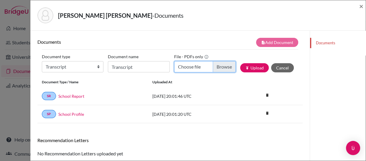
click at [219, 64] on input "Choose file" at bounding box center [205, 66] width 62 height 11
type input "C:\fakepath\Bosio, Giulia.pdf"
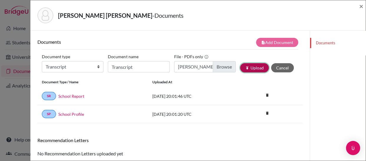
click at [252, 65] on button "publish Upload" at bounding box center [254, 67] width 29 height 9
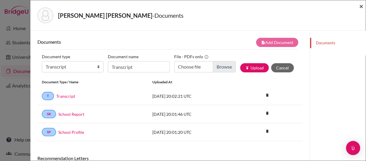
click at [360, 4] on span "×" at bounding box center [362, 6] width 4 height 9
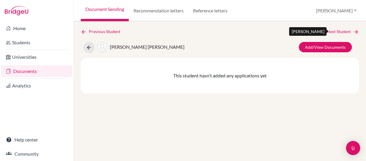
click at [335, 30] on link "Next Student" at bounding box center [343, 31] width 32 height 6
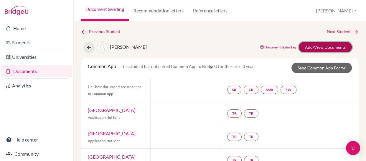
click at [326, 44] on link "Add/View Documents" at bounding box center [325, 47] width 53 height 10
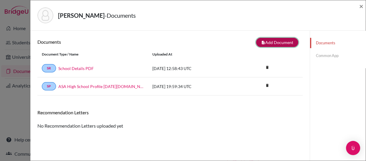
click at [268, 43] on button "note_add Add Document" at bounding box center [277, 42] width 42 height 9
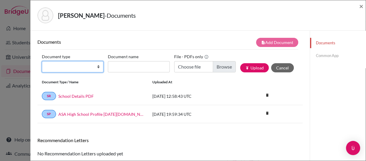
click at [98, 68] on select "Change explanation for Common App reports Counselor recommendation Internationa…" at bounding box center [73, 66] width 62 height 11
select select "2"
click at [42, 61] on select "Change explanation for Common App reports Counselor recommendation Internationa…" at bounding box center [73, 66] width 62 height 11
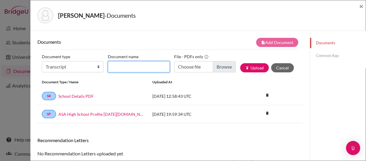
click at [124, 66] on input "Document name" at bounding box center [139, 66] width 62 height 11
type input "Transcript"
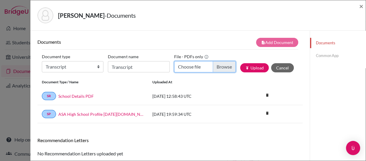
click at [218, 64] on input "Choose file" at bounding box center [205, 66] width 62 height 11
type input "C:\fakepath\Branski, Nicole.pdf"
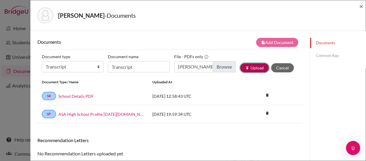
click at [250, 65] on button "publish Upload" at bounding box center [254, 67] width 29 height 9
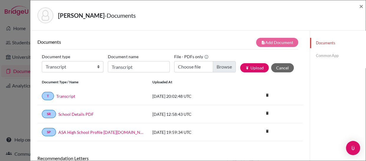
click at [317, 55] on link "Common App" at bounding box center [338, 55] width 56 height 10
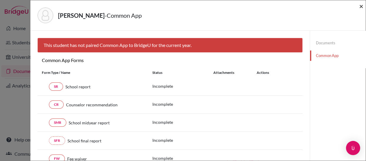
click at [362, 4] on span "×" at bounding box center [362, 6] width 4 height 9
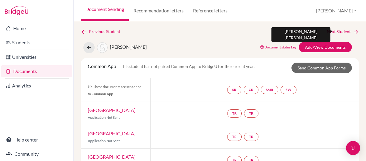
click at [330, 30] on link "Next Student" at bounding box center [343, 31] width 32 height 6
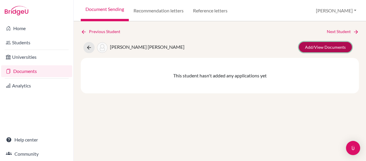
click at [326, 45] on link "Add/View Documents" at bounding box center [325, 47] width 53 height 10
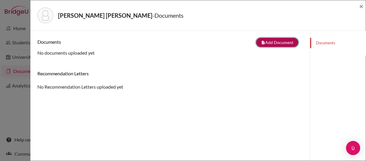
click at [279, 40] on button "note_add Add Document" at bounding box center [277, 42] width 42 height 9
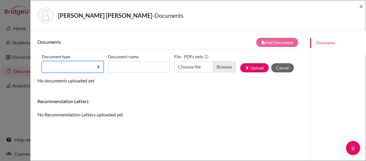
click at [99, 64] on select "Change explanation for Common App reports Counselor recommendation Internationa…" at bounding box center [73, 66] width 62 height 11
select select "1"
click at [42, 61] on select "Change explanation for Common App reports Counselor recommendation Internationa…" at bounding box center [73, 66] width 62 height 11
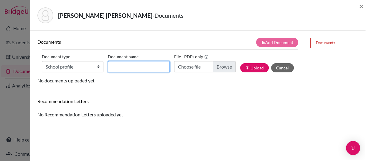
click at [118, 66] on input "Document name" at bounding box center [139, 66] width 62 height 11
type input "School Profile"
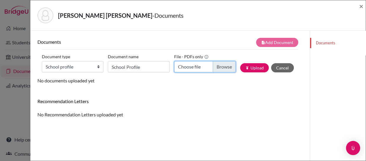
click at [218, 68] on input "Choose file" at bounding box center [205, 66] width 62 height 11
type input "C:\fakepath\ASA School Profile [DATE]-[DATE].pdf"
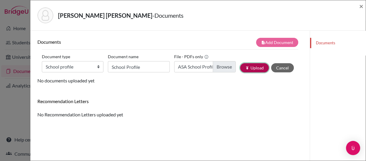
click at [248, 66] on button "publish Upload" at bounding box center [254, 67] width 29 height 9
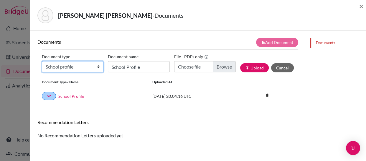
click at [96, 68] on select "Change explanation for Common App reports Counselor recommendation Internationa…" at bounding box center [73, 66] width 62 height 11
select select "44"
click at [42, 61] on select "Change explanation for Common App reports Counselor recommendation Internationa…" at bounding box center [73, 66] width 62 height 11
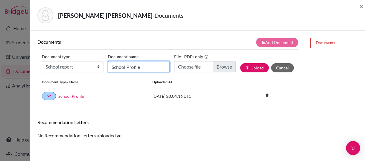
click at [124, 67] on input "School Profile" at bounding box center [139, 66] width 62 height 11
type input "School Report"
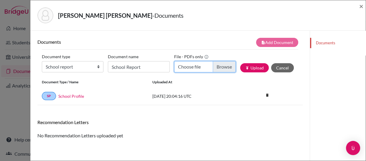
click at [221, 66] on input "Choose file" at bounding box center [205, 66] width 62 height 11
type input "C:\fakepath\ASA School Report [DATE]-[DATE].pdf"
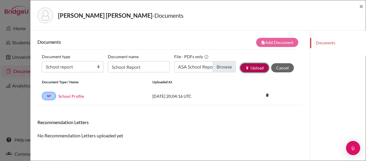
click at [244, 64] on button "publish Upload" at bounding box center [254, 67] width 29 height 9
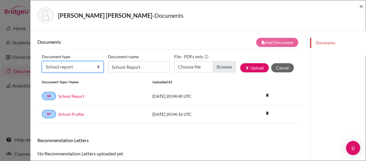
click at [97, 66] on select "Change explanation for Common App reports Counselor recommendation Internationa…" at bounding box center [73, 66] width 62 height 11
select select "2"
click at [42, 61] on select "Change explanation for Common App reports Counselor recommendation Internationa…" at bounding box center [73, 66] width 62 height 11
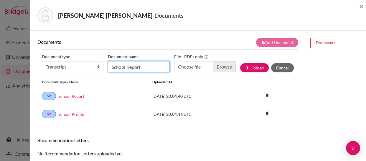
click at [120, 70] on input "School Report" at bounding box center [139, 66] width 62 height 11
type input "Transcript"
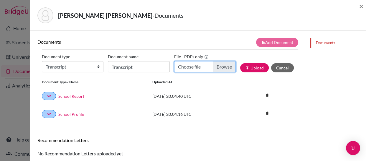
click at [223, 65] on input "Choose file" at bounding box center [205, 66] width 62 height 11
type input "C:\fakepath\Breuer, Paula Maria.pdf"
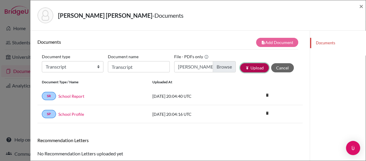
click at [253, 68] on button "publish Upload" at bounding box center [254, 67] width 29 height 9
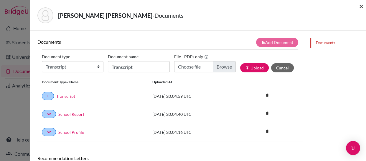
click at [361, 4] on span "×" at bounding box center [362, 6] width 4 height 9
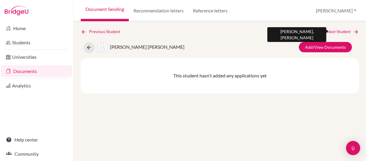
click at [335, 31] on link "Next Student" at bounding box center [343, 31] width 32 height 6
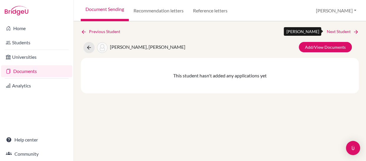
click at [335, 31] on link "Next Student" at bounding box center [343, 31] width 32 height 6
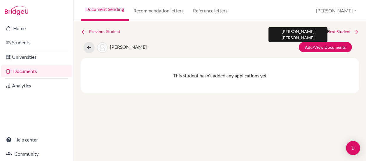
click at [335, 31] on link "Next Student" at bounding box center [343, 31] width 32 height 6
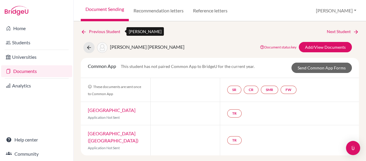
click at [106, 32] on link "Previous Student" at bounding box center [103, 31] width 44 height 6
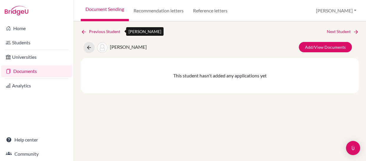
click at [106, 32] on link "Previous Student" at bounding box center [103, 31] width 44 height 6
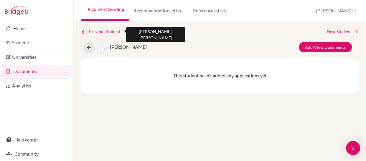
click at [106, 32] on link "Previous Student" at bounding box center [103, 31] width 44 height 6
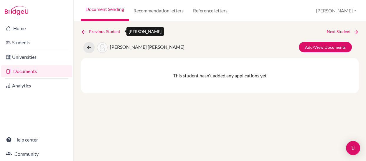
click at [101, 32] on link "Previous Student" at bounding box center [103, 31] width 44 height 6
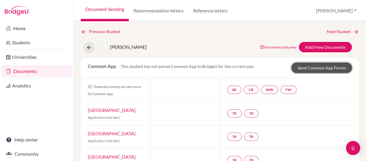
click at [310, 66] on link "Send Common App Forms" at bounding box center [322, 68] width 60 height 10
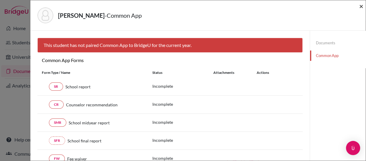
click at [362, 6] on span "×" at bounding box center [362, 6] width 4 height 9
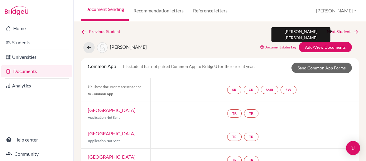
click at [327, 31] on link "Next Student" at bounding box center [343, 31] width 32 height 6
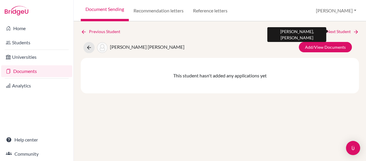
click at [336, 30] on link "Next Student" at bounding box center [343, 31] width 32 height 6
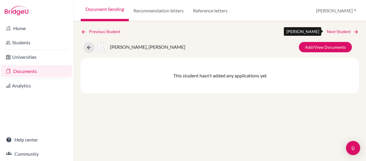
click at [336, 30] on link "Next Student" at bounding box center [343, 31] width 32 height 6
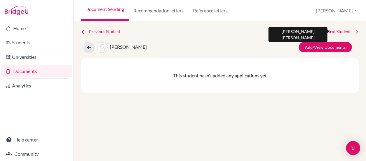
click at [336, 30] on link "Next Student" at bounding box center [343, 31] width 32 height 6
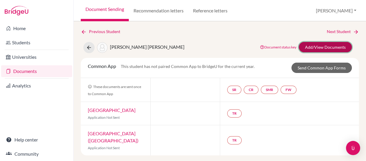
click at [324, 47] on link "Add/View Documents" at bounding box center [325, 47] width 53 height 10
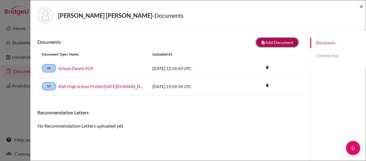
click at [273, 42] on button "note_add Add Document" at bounding box center [277, 42] width 42 height 9
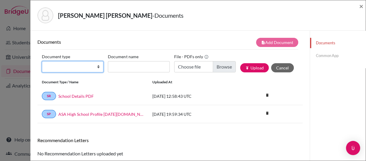
click at [94, 66] on select "Change explanation for Common App reports Counselor recommendation Internationa…" at bounding box center [73, 66] width 62 height 11
select select "2"
click at [42, 61] on select "Change explanation for Common App reports Counselor recommendation Internationa…" at bounding box center [73, 66] width 62 height 11
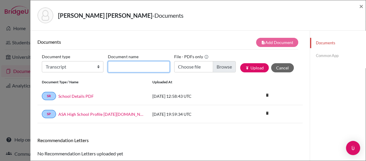
click at [121, 63] on input "Document name" at bounding box center [139, 66] width 62 height 11
type input "Transcript"
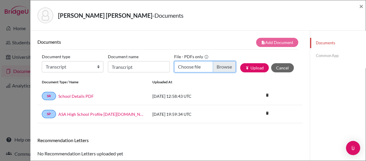
click at [216, 65] on input "Choose file" at bounding box center [205, 66] width 62 height 11
type input "C:\fakepath\de Oliveira, Pia Giuliana.pdf"
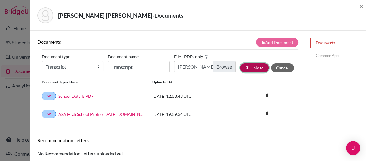
click at [252, 68] on button "publish Upload" at bounding box center [254, 67] width 29 height 9
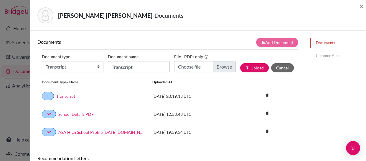
click at [319, 55] on link "Common App" at bounding box center [338, 55] width 56 height 10
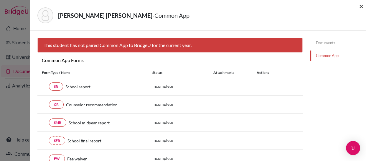
click at [361, 6] on span "×" at bounding box center [362, 6] width 4 height 9
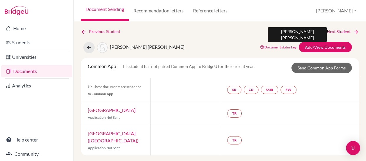
click at [336, 30] on link "Next Student" at bounding box center [343, 31] width 32 height 6
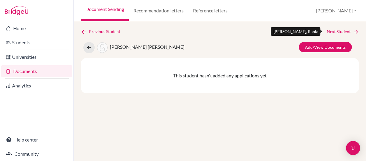
click at [335, 31] on link "Next Student" at bounding box center [343, 31] width 32 height 6
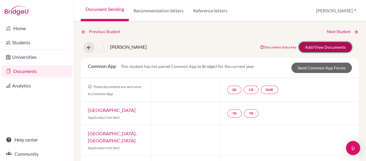
click at [320, 46] on link "Add/View Documents" at bounding box center [325, 47] width 53 height 10
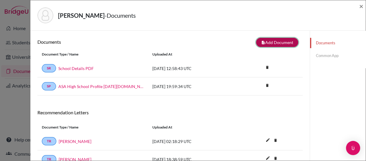
click at [274, 40] on button "note_add Add Document" at bounding box center [277, 42] width 42 height 9
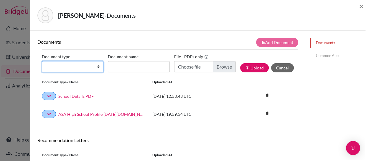
click at [97, 67] on select "Change explanation for Common App reports Counselor recommendation Internationa…" at bounding box center [73, 66] width 62 height 11
select select "2"
click at [42, 61] on select "Change explanation for Common App reports Counselor recommendation Internationa…" at bounding box center [73, 66] width 62 height 11
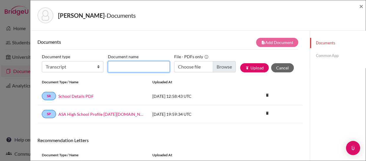
click at [124, 66] on input "Document name" at bounding box center [139, 66] width 62 height 11
type input "Transcript"
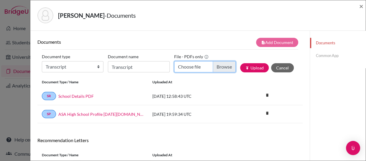
click at [225, 66] on input "Choose file" at bounding box center [205, 66] width 62 height 11
type input "C:\fakepath\Estigarribia, Elias.pdf"
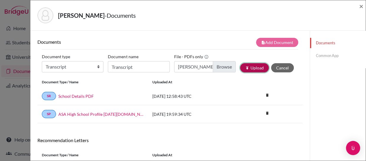
click at [245, 67] on icon "publish" at bounding box center [247, 68] width 4 height 4
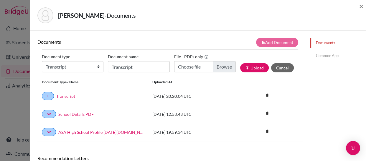
click at [322, 54] on link "Common App" at bounding box center [338, 55] width 56 height 10
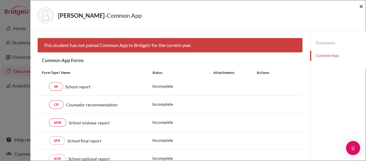
click at [360, 6] on span "×" at bounding box center [362, 6] width 4 height 9
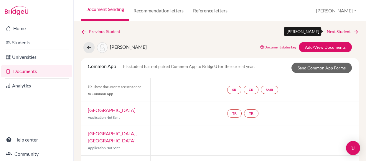
click at [330, 30] on link "Next Student" at bounding box center [343, 31] width 32 height 6
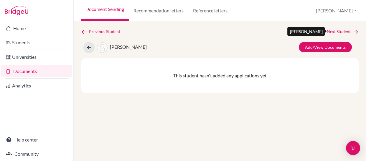
click at [332, 32] on link "Next Student" at bounding box center [343, 31] width 32 height 6
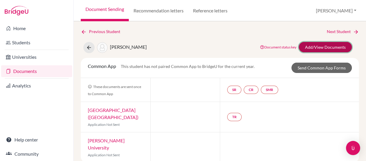
click at [311, 49] on link "Add/View Documents" at bounding box center [325, 47] width 53 height 10
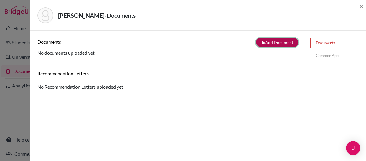
click at [265, 43] on button "note_add Add Document" at bounding box center [277, 42] width 42 height 9
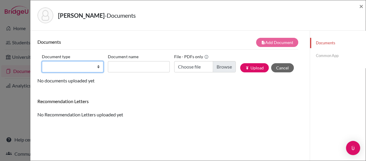
click at [97, 66] on select "Change explanation for Common App reports Counselor recommendation Internationa…" at bounding box center [73, 66] width 62 height 11
select select "1"
click at [42, 61] on select "Change explanation for Common App reports Counselor recommendation Internationa…" at bounding box center [73, 66] width 62 height 11
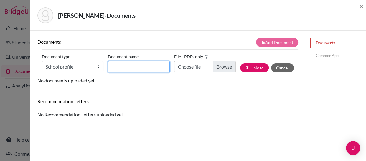
click at [140, 63] on input "Document name" at bounding box center [139, 66] width 62 height 11
type input "School Profile"
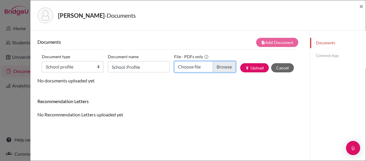
click at [220, 65] on input "Choose file" at bounding box center [205, 66] width 62 height 11
type input "C:\fakepath\ASA School Profile [DATE]-[DATE].pdf"
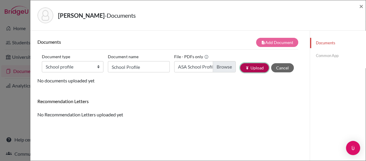
click at [251, 65] on button "publish Upload" at bounding box center [254, 67] width 29 height 9
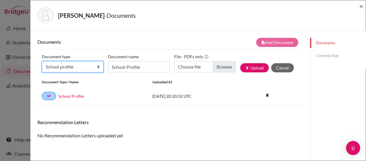
click at [96, 66] on select "Change explanation for Common App reports Counselor recommendation Internationa…" at bounding box center [73, 66] width 62 height 11
select select "44"
click at [42, 61] on select "Change explanation for Common App reports Counselor recommendation Internationa…" at bounding box center [73, 66] width 62 height 11
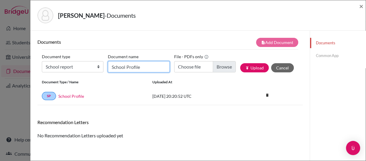
click at [122, 65] on input "School Profile" at bounding box center [139, 66] width 62 height 11
type input "School Report"
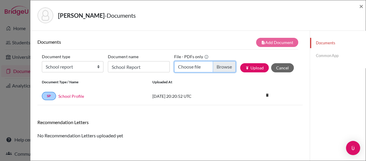
click at [215, 67] on input "Choose file" at bounding box center [205, 66] width 62 height 11
type input "C:\fakepath\ASA School Report [DATE]-[DATE].pdf"
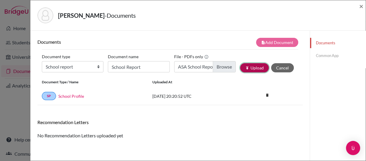
click at [248, 69] on button "publish Upload" at bounding box center [254, 67] width 29 height 9
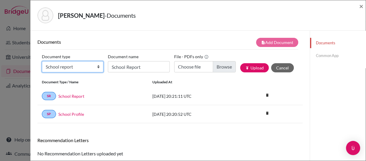
click at [98, 69] on select "Change explanation for Common App reports Counselor recommendation Internationa…" at bounding box center [73, 66] width 62 height 11
select select "2"
click at [42, 61] on select "Change explanation for Common App reports Counselor recommendation Internationa…" at bounding box center [73, 66] width 62 height 11
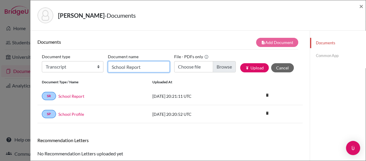
click at [122, 68] on input "School Report" at bounding box center [139, 66] width 62 height 11
type input "Transcript"
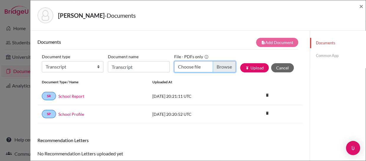
click at [219, 64] on input "Choose file" at bounding box center [205, 66] width 62 height 11
type input "C:\fakepath\Galanti, Giuliana.pdf"
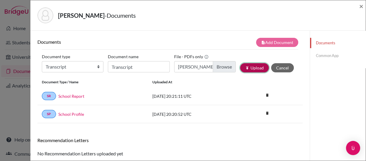
click at [252, 65] on button "publish Upload" at bounding box center [254, 67] width 29 height 9
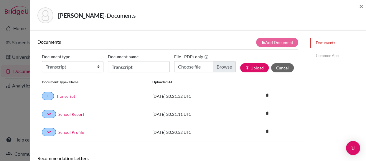
click at [325, 55] on link "Common App" at bounding box center [338, 55] width 56 height 10
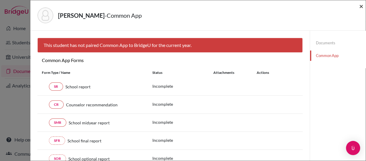
click at [362, 5] on span "×" at bounding box center [362, 6] width 4 height 9
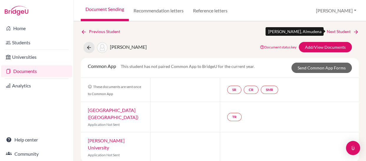
click at [328, 30] on link "Next Student" at bounding box center [343, 31] width 32 height 6
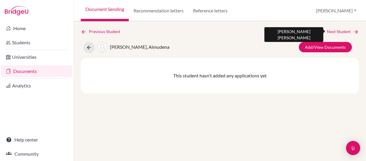
click at [328, 30] on link "Next Student" at bounding box center [343, 31] width 32 height 6
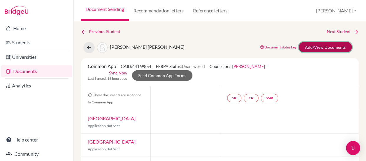
click at [315, 45] on link "Add/View Documents" at bounding box center [325, 47] width 53 height 10
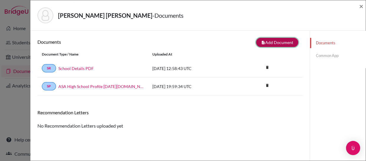
click at [264, 41] on button "note_add Add Document" at bounding box center [277, 42] width 42 height 9
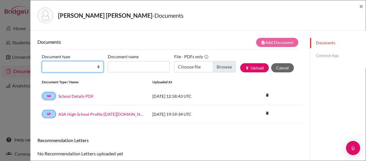
click at [98, 66] on select "Change explanation for Common App reports Counselor recommendation Internationa…" at bounding box center [73, 66] width 62 height 11
select select "2"
click at [42, 61] on select "Change explanation for Common App reports Counselor recommendation Internationa…" at bounding box center [73, 66] width 62 height 11
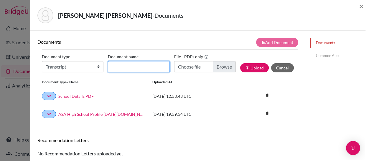
click at [121, 68] on input "Document name" at bounding box center [139, 66] width 62 height 11
type input "Transcript"
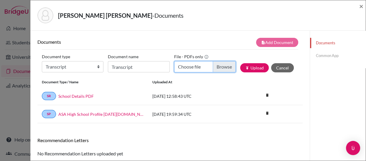
click at [219, 68] on input "Choose file" at bounding box center [205, 66] width 62 height 11
type input "C:\fakepath\Gonzalez, Julia Maria Joaquina.pdf"
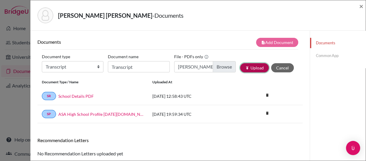
click at [251, 67] on button "publish Upload" at bounding box center [254, 67] width 29 height 9
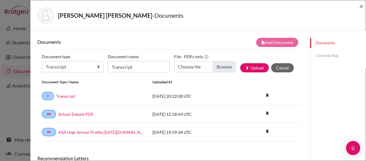
click at [319, 54] on link "Common App" at bounding box center [338, 55] width 56 height 10
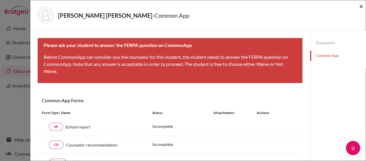
click at [361, 6] on span "×" at bounding box center [362, 6] width 4 height 9
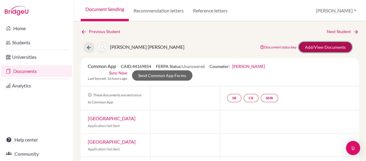
click at [317, 45] on link "Add/View Documents" at bounding box center [325, 47] width 53 height 10
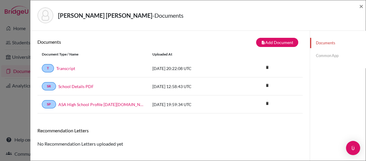
click at [320, 54] on link "Common App" at bounding box center [338, 55] width 56 height 10
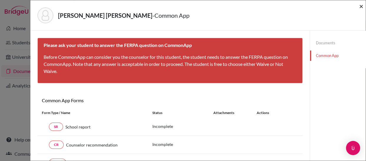
click at [362, 6] on span "×" at bounding box center [362, 6] width 4 height 9
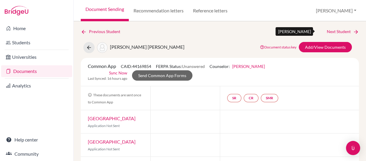
click at [330, 31] on link "Next Student" at bounding box center [343, 31] width 32 height 6
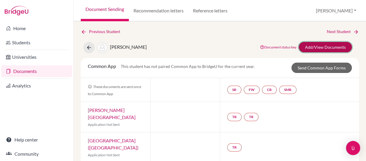
click at [320, 50] on link "Add/View Documents" at bounding box center [325, 47] width 53 height 10
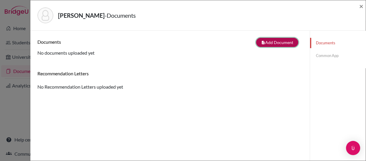
click at [272, 42] on button "note_add Add Document" at bounding box center [277, 42] width 42 height 9
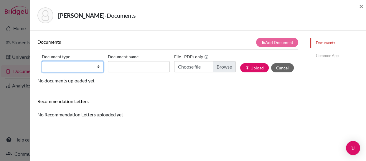
click at [96, 68] on select "Change explanation for Common App reports Counselor recommendation Internationa…" at bounding box center [73, 66] width 62 height 11
select select "1"
click at [42, 61] on select "Change explanation for Common App reports Counselor recommendation Internationa…" at bounding box center [73, 66] width 62 height 11
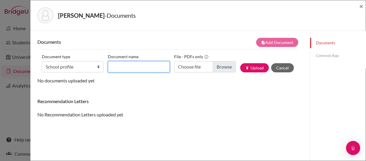
click at [118, 66] on input "Document name" at bounding box center [139, 66] width 62 height 11
type input "School Profile"
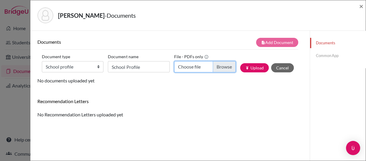
click at [220, 66] on input "Choose file" at bounding box center [205, 66] width 62 height 11
click at [224, 63] on input "Choose file" at bounding box center [205, 66] width 62 height 11
type input "C:\fakepath\Gubetich, Stephanie.pdf"
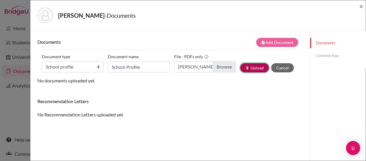
click at [247, 66] on button "publish Upload" at bounding box center [254, 67] width 29 height 9
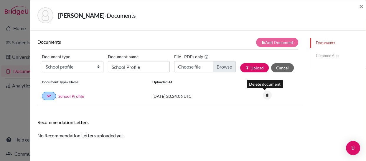
click at [264, 93] on icon "delete" at bounding box center [267, 95] width 9 height 9
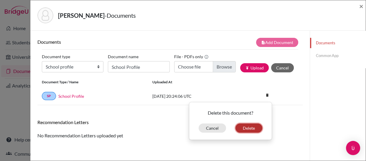
click at [245, 126] on button "Delete" at bounding box center [249, 127] width 27 height 9
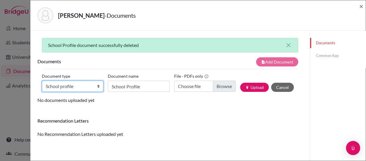
click at [96, 86] on select "Change explanation for Common App reports Counselor recommendation Internationa…" at bounding box center [73, 86] width 62 height 11
select select "1"
click at [42, 81] on select "Change explanation for Common App reports Counselor recommendation Internationa…" at bounding box center [73, 86] width 62 height 11
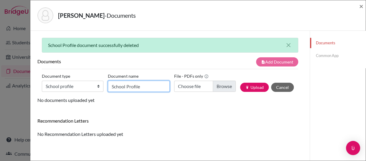
click at [153, 87] on input "School Profile" at bounding box center [139, 86] width 62 height 11
type input "School Profile"
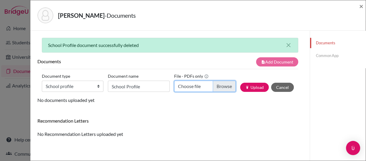
click at [219, 83] on input "Choose file" at bounding box center [205, 86] width 62 height 11
type input "C:\fakepath\ASA School Profile [DATE]-[DATE].pdf"
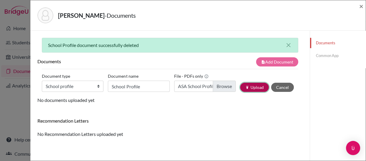
click at [251, 87] on button "publish Upload" at bounding box center [254, 87] width 29 height 9
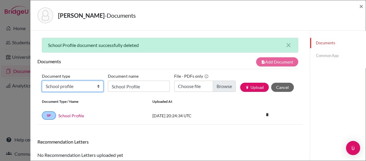
click at [97, 86] on select "Change explanation for Common App reports Counselor recommendation Internationa…" at bounding box center [73, 86] width 62 height 11
select select "44"
click at [42, 81] on select "Change explanation for Common App reports Counselor recommendation Internationa…" at bounding box center [73, 86] width 62 height 11
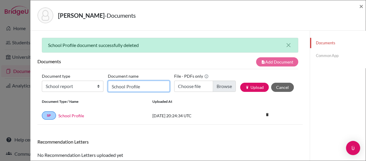
click at [140, 85] on input "School Profile" at bounding box center [139, 86] width 62 height 11
type input "School Report"
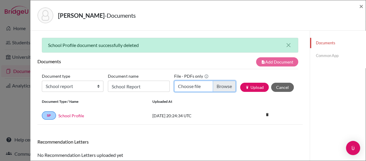
click at [222, 87] on input "Choose file" at bounding box center [205, 86] width 62 height 11
type input "C:\fakepath\ASA School Report [DATE]-[DATE].pdf"
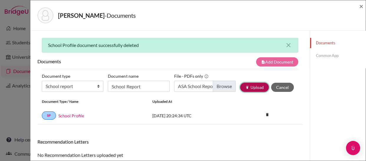
click at [251, 86] on button "publish Upload" at bounding box center [254, 87] width 29 height 9
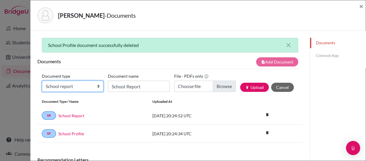
click at [93, 86] on select "Change explanation for Common App reports Counselor recommendation Internationa…" at bounding box center [73, 86] width 62 height 11
select select "2"
click at [42, 81] on select "Change explanation for Common App reports Counselor recommendation Internationa…" at bounding box center [73, 86] width 62 height 11
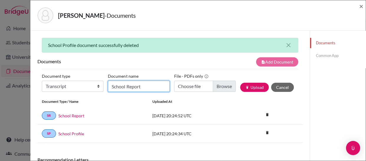
click at [124, 84] on input "School Report" at bounding box center [139, 86] width 62 height 11
type input "Transcript"
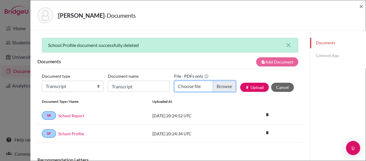
click at [221, 85] on input "Choose file" at bounding box center [205, 86] width 62 height 11
click at [220, 86] on input "Choose file" at bounding box center [205, 86] width 62 height 11
type input "C:\fakepath\Gubetich, Stephanie.pdf"
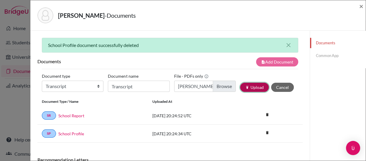
click at [251, 87] on button "publish Upload" at bounding box center [254, 87] width 29 height 9
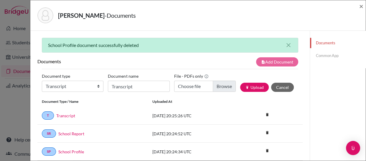
click at [320, 53] on link "Common App" at bounding box center [338, 55] width 56 height 10
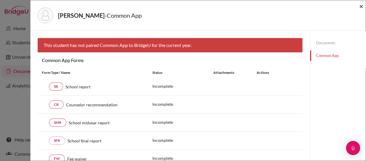
click at [361, 5] on span "×" at bounding box center [362, 6] width 4 height 9
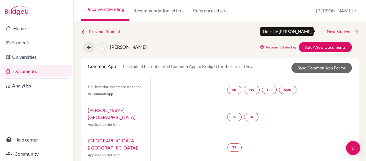
click at [328, 31] on link "Next Student" at bounding box center [343, 31] width 32 height 6
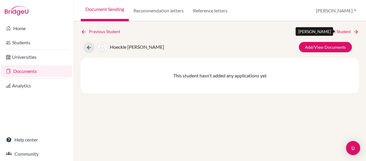
click at [328, 31] on link "Next Student" at bounding box center [343, 31] width 32 height 6
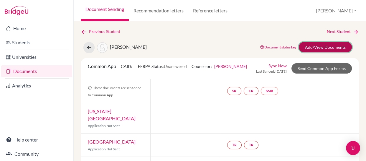
click at [320, 49] on link "Add/View Documents" at bounding box center [325, 47] width 53 height 10
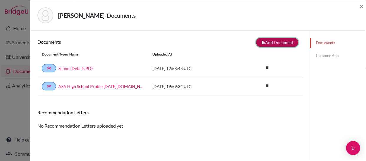
click at [263, 41] on button "note_add Add Document" at bounding box center [277, 42] width 42 height 9
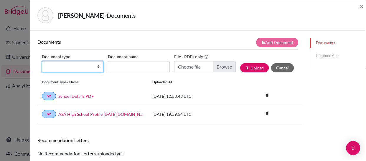
click at [97, 68] on select "Change explanation for Common App reports Counselor recommendation Internationa…" at bounding box center [73, 66] width 62 height 11
select select "2"
click at [42, 61] on select "Change explanation for Common App reports Counselor recommendation Internationa…" at bounding box center [73, 66] width 62 height 11
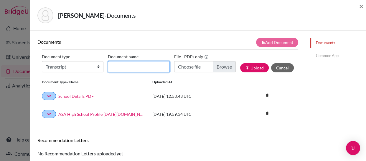
click at [127, 69] on input "Document name" at bounding box center [139, 66] width 62 height 11
type input "Transcript"
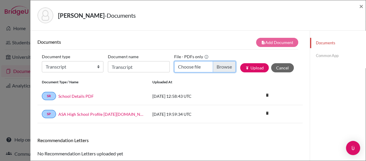
click at [220, 66] on input "Choose file" at bounding box center [205, 66] width 62 height 11
type input "C:\fakepath\Hong, Gina.pdf"
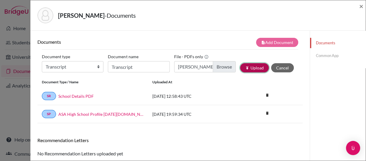
click at [252, 67] on button "publish Upload" at bounding box center [254, 67] width 29 height 9
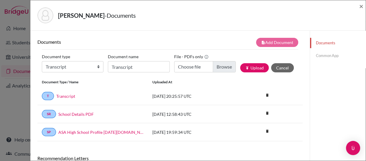
click at [322, 55] on link "Common App" at bounding box center [338, 55] width 56 height 10
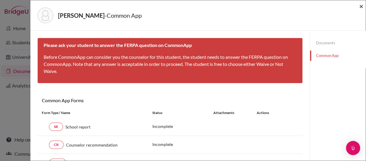
click at [363, 5] on span "×" at bounding box center [362, 6] width 4 height 9
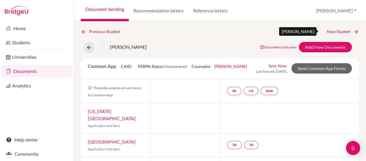
click at [332, 30] on link "Next Student" at bounding box center [343, 31] width 32 height 6
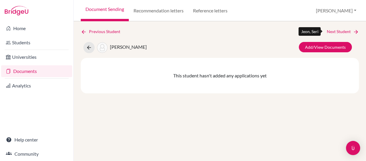
click at [332, 30] on link "Next Student" at bounding box center [343, 31] width 32 height 6
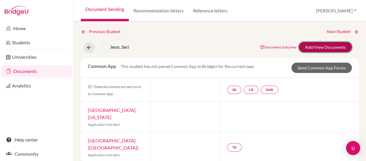
click at [325, 45] on link "Add/View Documents" at bounding box center [325, 47] width 53 height 10
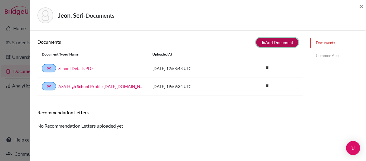
click at [272, 39] on button "note_add Add Document" at bounding box center [277, 42] width 42 height 9
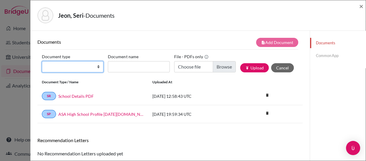
click at [97, 67] on select "Change explanation for Common App reports Counselor recommendation Internationa…" at bounding box center [73, 66] width 62 height 11
select select "2"
click at [42, 61] on select "Change explanation for Common App reports Counselor recommendation Internationa…" at bounding box center [73, 66] width 62 height 11
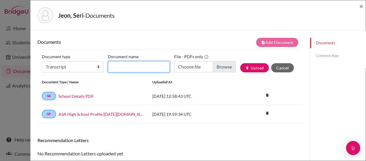
click at [125, 65] on input "Document name" at bounding box center [139, 66] width 62 height 11
type input "Transcript"
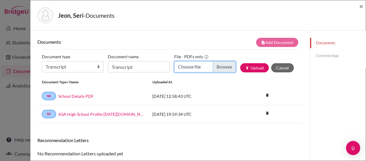
click at [219, 65] on input "Choose file" at bounding box center [205, 66] width 62 height 11
type input "C:\fakepath\Jeon, Seri.pdf"
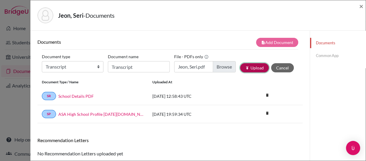
click at [249, 67] on button "publish Upload" at bounding box center [254, 67] width 29 height 9
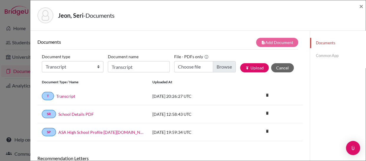
click at [321, 55] on link "Common App" at bounding box center [338, 55] width 56 height 10
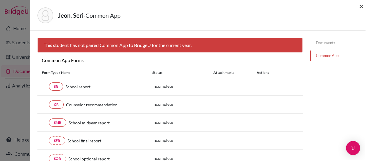
click at [362, 4] on span "×" at bounding box center [362, 6] width 4 height 9
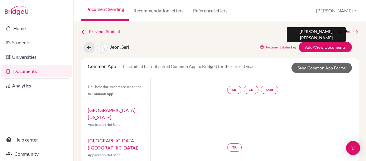
click at [331, 30] on link "Next Student" at bounding box center [343, 31] width 32 height 6
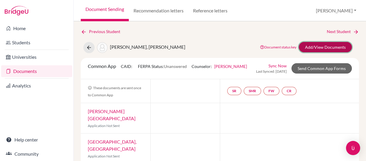
click at [311, 44] on link "Add/View Documents" at bounding box center [325, 47] width 53 height 10
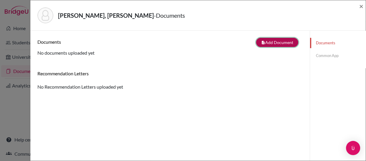
click at [278, 43] on button "note_add Add Document" at bounding box center [277, 42] width 42 height 9
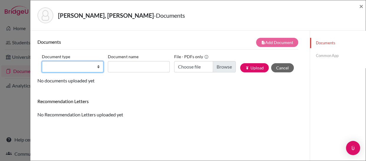
click at [98, 66] on select "Change explanation for Common App reports Counselor recommendation Internationa…" at bounding box center [73, 66] width 62 height 11
select select "1"
click at [42, 61] on select "Change explanation for Common App reports Counselor recommendation Internationa…" at bounding box center [73, 66] width 62 height 11
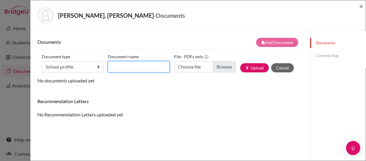
click at [122, 69] on input "Document name" at bounding box center [139, 66] width 62 height 11
type input "School Profile"
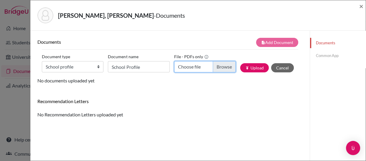
click at [215, 65] on input "Choose file" at bounding box center [205, 66] width 62 height 11
type input "C:\fakepath\ASA School Profile [DATE]-[DATE].pdf"
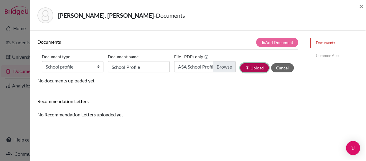
click at [251, 67] on button "publish Upload" at bounding box center [254, 67] width 29 height 9
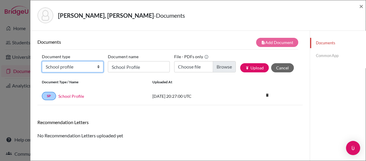
click at [97, 65] on select "Change explanation for Common App reports Counselor recommendation Internationa…" at bounding box center [73, 66] width 62 height 11
select select "44"
click at [42, 61] on select "Change explanation for Common App reports Counselor recommendation Internationa…" at bounding box center [73, 66] width 62 height 11
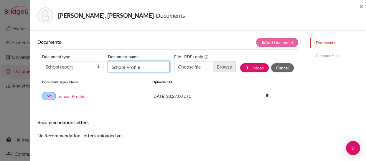
click at [132, 66] on input "School Profile" at bounding box center [139, 66] width 62 height 11
type input "School Report"
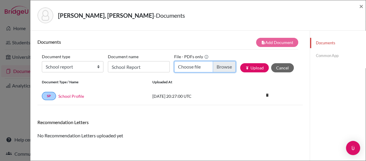
click at [219, 68] on input "Choose file" at bounding box center [205, 66] width 62 height 11
type input "C:\fakepath\ASA School Report [DATE]-[DATE].pdf"
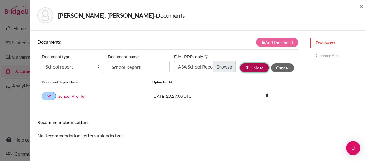
click at [245, 69] on icon "publish" at bounding box center [247, 68] width 4 height 4
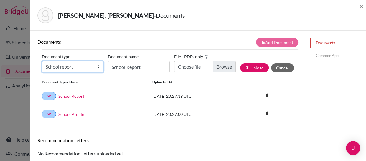
click at [97, 67] on select "Change explanation for Common App reports Counselor recommendation Internationa…" at bounding box center [73, 66] width 62 height 11
select select "2"
click at [42, 61] on select "Change explanation for Common App reports Counselor recommendation Internationa…" at bounding box center [73, 66] width 62 height 11
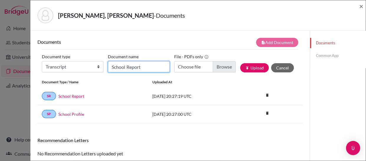
click at [123, 69] on input "School Report" at bounding box center [139, 66] width 62 height 11
type input "Transcript"
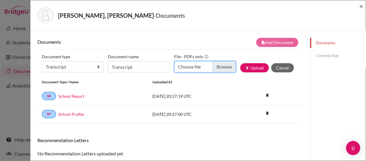
click at [222, 66] on input "Choose file" at bounding box center [205, 66] width 62 height 11
type input "C:\fakepath\Lee, Enoc.pdf"
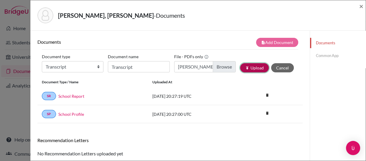
click at [252, 68] on button "publish Upload" at bounding box center [254, 67] width 29 height 9
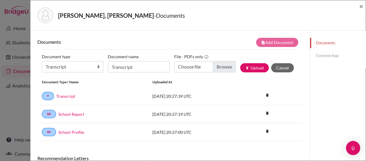
click at [317, 55] on link "Common App" at bounding box center [338, 55] width 56 height 10
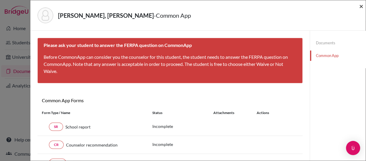
click at [361, 6] on span "×" at bounding box center [362, 6] width 4 height 9
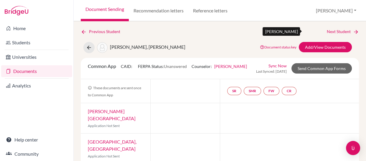
click at [330, 30] on link "Next Student" at bounding box center [343, 31] width 32 height 6
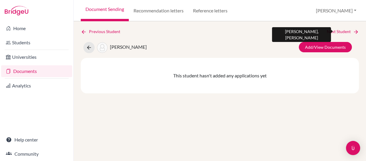
click at [330, 30] on link "Next Student" at bounding box center [343, 31] width 32 height 6
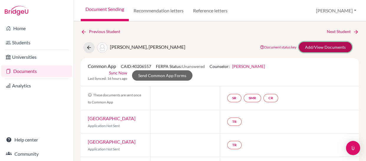
click at [325, 46] on link "Add/View Documents" at bounding box center [325, 47] width 53 height 10
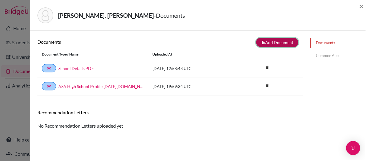
click at [275, 38] on button "note_add Add Document" at bounding box center [277, 42] width 42 height 9
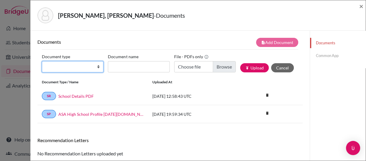
click at [97, 67] on select "Change explanation for Common App reports Counselor recommendation Internationa…" at bounding box center [73, 66] width 62 height 11
select select "2"
click at [42, 61] on select "Change explanation for Common App reports Counselor recommendation Internationa…" at bounding box center [73, 66] width 62 height 11
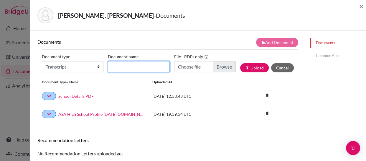
click at [118, 67] on input "Document name" at bounding box center [139, 66] width 62 height 11
type input "Transcript"
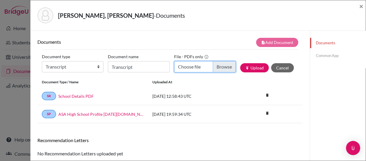
click at [214, 67] on input "Choose file" at bounding box center [205, 66] width 62 height 11
type input "C:\fakepath\Lopez, Constanza.pdf"
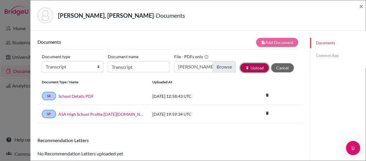
click at [246, 65] on button "publish Upload" at bounding box center [254, 67] width 29 height 9
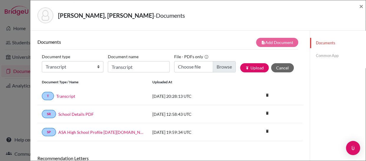
click at [317, 55] on link "Common App" at bounding box center [338, 55] width 56 height 10
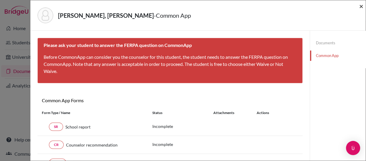
click at [361, 6] on span "×" at bounding box center [362, 6] width 4 height 9
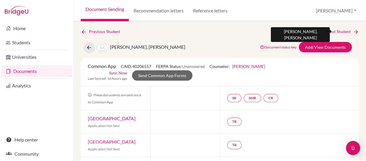
click at [329, 30] on link "Next Student" at bounding box center [343, 31] width 32 height 6
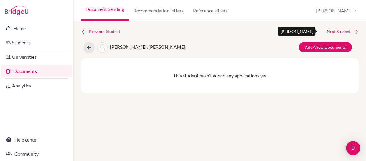
click at [329, 30] on link "Next Student" at bounding box center [343, 31] width 32 height 6
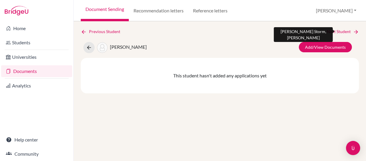
click at [329, 30] on link "Next Student" at bounding box center [343, 31] width 32 height 6
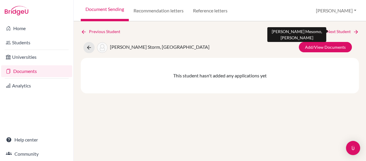
click at [329, 30] on link "Next Student" at bounding box center [343, 31] width 32 height 6
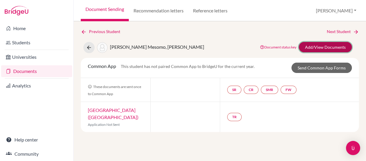
click at [315, 47] on link "Add/View Documents" at bounding box center [325, 47] width 53 height 10
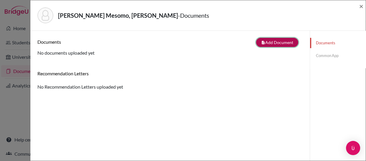
click at [269, 41] on button "note_add Add Document" at bounding box center [277, 42] width 42 height 9
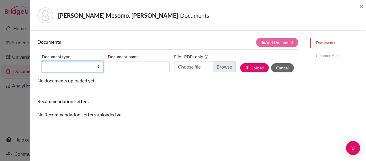
click at [96, 66] on select "Change explanation for Common App reports Counselor recommendation Internationa…" at bounding box center [73, 66] width 62 height 11
select select "1"
click at [42, 61] on select "Change explanation for Common App reports Counselor recommendation Internationa…" at bounding box center [73, 66] width 62 height 11
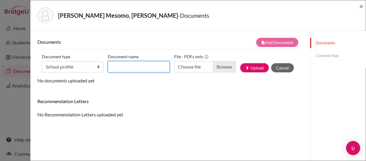
click at [115, 64] on input "Document name" at bounding box center [139, 66] width 62 height 11
type input "School Profile"
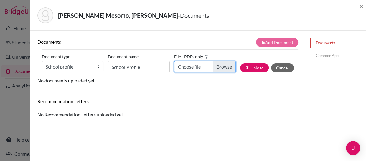
click at [223, 67] on input "Choose file" at bounding box center [205, 66] width 62 height 11
type input "C:\fakepath\ASA School Profile [DATE]-[DATE].pdf"
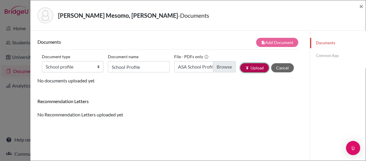
click at [253, 64] on button "publish Upload" at bounding box center [254, 67] width 29 height 9
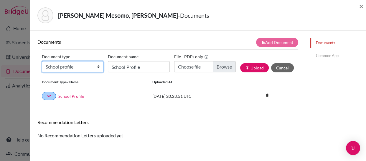
click at [97, 67] on select "Change explanation for Common App reports Counselor recommendation Internationa…" at bounding box center [73, 66] width 62 height 11
select select "44"
click at [42, 61] on select "Change explanation for Common App reports Counselor recommendation Internationa…" at bounding box center [73, 66] width 62 height 11
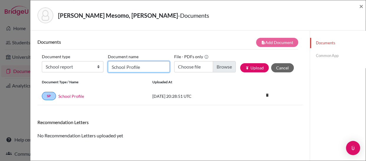
click at [126, 66] on input "School Profile" at bounding box center [139, 66] width 62 height 11
click at [126, 66] on input "S" at bounding box center [139, 66] width 62 height 11
type input "School Report"
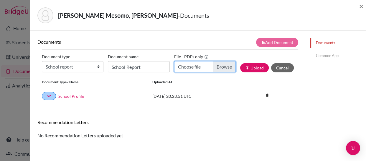
click at [220, 66] on input "Choose file" at bounding box center [205, 66] width 62 height 11
type input "C:\fakepath\ASA School Report [DATE]-[DATE].pdf"
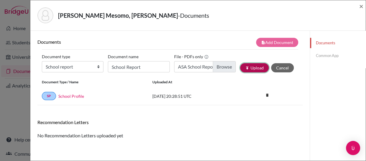
click at [253, 68] on button "publish Upload" at bounding box center [254, 67] width 29 height 9
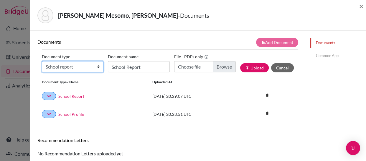
click at [95, 68] on select "Change explanation for Common App reports Counselor recommendation Internationa…" at bounding box center [73, 66] width 62 height 11
select select "2"
click at [42, 61] on select "Change explanation for Common App reports Counselor recommendation Internationa…" at bounding box center [73, 66] width 62 height 11
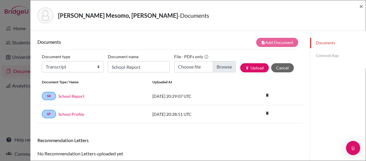
click at [67, 130] on div "Documents note_add Add Document Document type Change explanation for Common App…" at bounding box center [170, 97] width 266 height 119
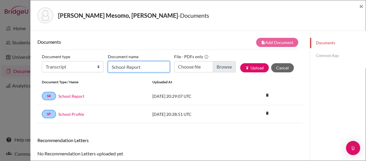
click at [118, 71] on input "School Report" at bounding box center [139, 66] width 62 height 11
type input "Transcript"
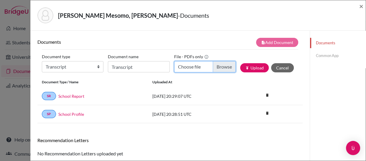
click at [219, 67] on input "Choose file" at bounding box center [205, 66] width 62 height 11
type input "C:\fakepath\Oviedo, Maria Fernanda.pdf"
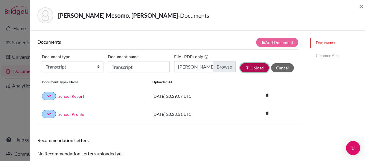
click at [247, 67] on button "publish Upload" at bounding box center [254, 67] width 29 height 9
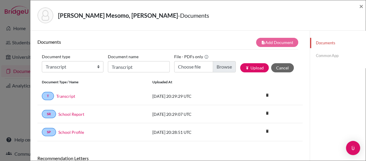
click at [318, 56] on link "Common App" at bounding box center [338, 55] width 56 height 10
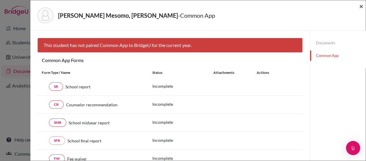
click at [361, 6] on span "×" at bounding box center [362, 6] width 4 height 9
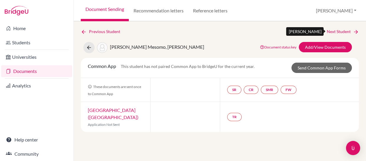
click at [335, 31] on link "Next Student" at bounding box center [343, 31] width 32 height 6
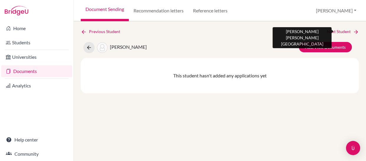
click at [335, 31] on link "Next Student" at bounding box center [343, 31] width 32 height 6
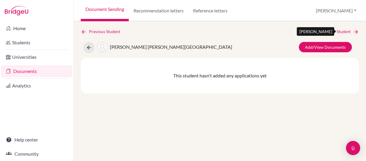
click at [335, 31] on link "Next Student" at bounding box center [343, 31] width 32 height 6
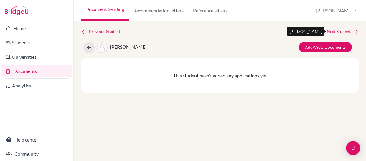
click at [335, 31] on link "Next Student" at bounding box center [343, 31] width 32 height 6
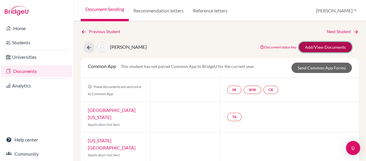
click at [314, 45] on link "Add/View Documents" at bounding box center [325, 47] width 53 height 10
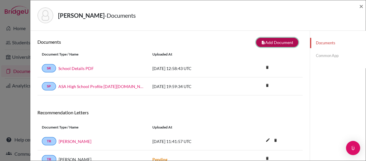
click at [269, 40] on button "note_add Add Document" at bounding box center [277, 42] width 42 height 9
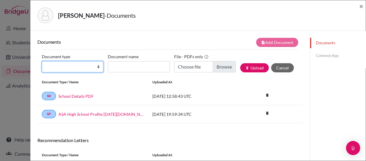
click at [97, 68] on select "Change explanation for Common App reports Counselor recommendation Internationa…" at bounding box center [73, 66] width 62 height 11
select select "2"
click at [42, 61] on select "Change explanation for Common App reports Counselor recommendation Internationa…" at bounding box center [73, 66] width 62 height 11
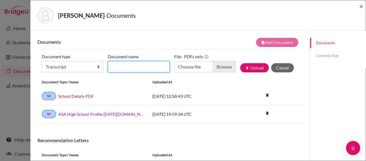
click at [117, 68] on input "Document name" at bounding box center [139, 66] width 62 height 11
type input "Transcript"
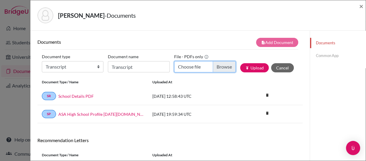
click at [218, 66] on input "Choose file" at bounding box center [205, 66] width 62 height 11
type input "C:\fakepath\Quintas, Maximo.pdf"
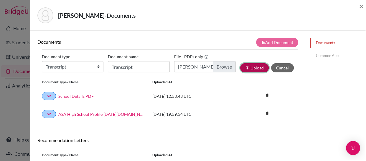
click at [249, 65] on button "publish Upload" at bounding box center [254, 67] width 29 height 9
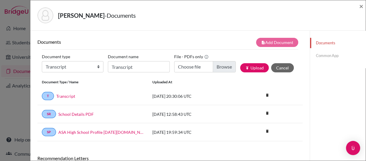
click at [322, 55] on link "Common App" at bounding box center [338, 55] width 56 height 10
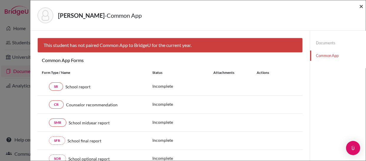
click at [361, 5] on span "×" at bounding box center [362, 6] width 4 height 9
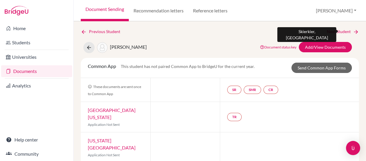
click at [332, 31] on link "Next Student" at bounding box center [343, 31] width 32 height 6
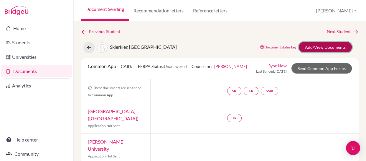
click at [319, 48] on link "Add/View Documents" at bounding box center [325, 47] width 53 height 10
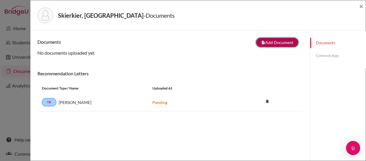
click at [271, 40] on button "note_add Add Document" at bounding box center [277, 42] width 42 height 9
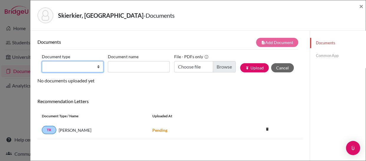
click at [97, 65] on select "Change explanation for Common App reports Counselor recommendation Internationa…" at bounding box center [73, 66] width 62 height 11
select select "1"
click at [42, 61] on select "Change explanation for Common App reports Counselor recommendation Internationa…" at bounding box center [73, 66] width 62 height 11
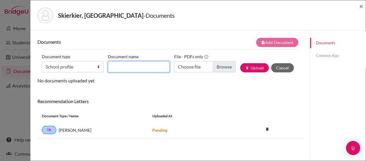
click at [121, 66] on input "Document name" at bounding box center [139, 66] width 62 height 11
type input "School Profile"
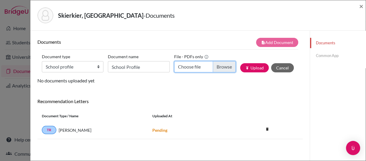
click at [221, 66] on input "Choose file" at bounding box center [205, 66] width 62 height 11
type input "C:\fakepath\ASA School Profile [DATE]-[DATE].pdf"
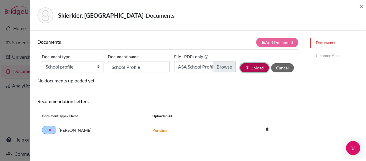
click at [253, 66] on button "publish Upload" at bounding box center [254, 67] width 29 height 9
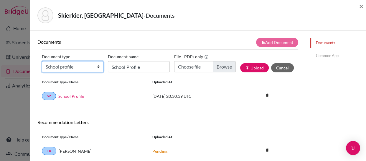
click at [97, 66] on select "Change explanation for Common App reports Counselor recommendation Internationa…" at bounding box center [73, 66] width 62 height 11
select select "44"
click at [42, 61] on select "Change explanation for Common App reports Counselor recommendation Internationa…" at bounding box center [73, 66] width 62 height 11
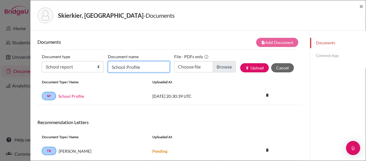
click at [123, 67] on input "School Profile" at bounding box center [139, 66] width 62 height 11
type input "School Report"
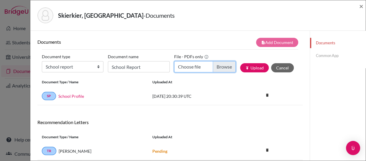
click at [220, 65] on input "Choose file" at bounding box center [205, 66] width 62 height 11
type input "C:\fakepath\ASA School Report [DATE]-[DATE].pdf"
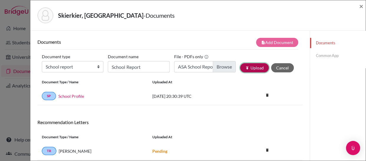
click at [252, 67] on button "publish Upload" at bounding box center [254, 67] width 29 height 9
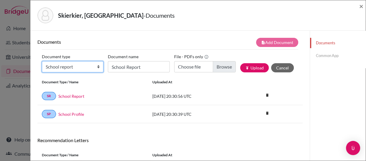
click at [96, 67] on select "Change explanation for Common App reports Counselor recommendation Internationa…" at bounding box center [73, 66] width 62 height 11
select select "2"
click at [42, 61] on select "Change explanation for Common App reports Counselor recommendation Internationa…" at bounding box center [73, 66] width 62 height 11
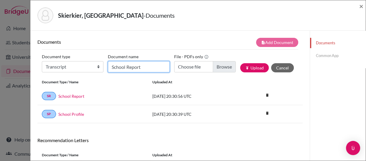
click at [118, 64] on input "School Report" at bounding box center [139, 66] width 62 height 11
type input "Transcript"
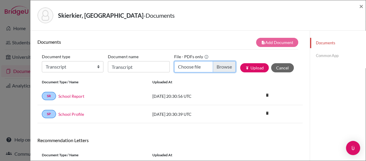
click at [218, 65] on input "Choose file" at bounding box center [205, 66] width 62 height 11
type input "C:\fakepath\Skierkier, Nazareth.pdf"
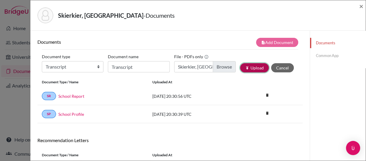
click at [250, 68] on button "publish Upload" at bounding box center [254, 67] width 29 height 9
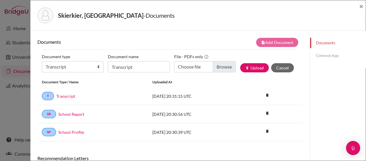
click at [319, 57] on link "Common App" at bounding box center [338, 55] width 56 height 10
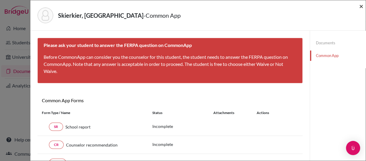
click at [361, 6] on span "×" at bounding box center [362, 6] width 4 height 9
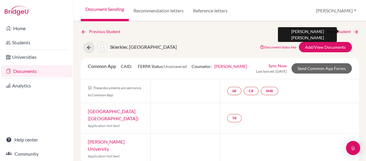
click at [330, 31] on link "Next Student" at bounding box center [343, 31] width 32 height 6
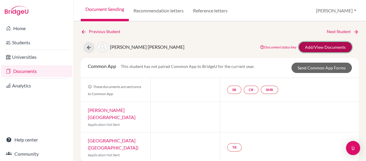
click at [314, 45] on link "Add/View Documents" at bounding box center [325, 47] width 53 height 10
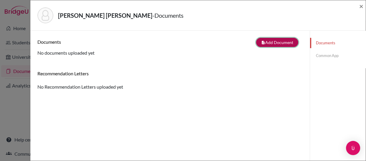
click at [273, 40] on button "note_add Add Document" at bounding box center [277, 42] width 42 height 9
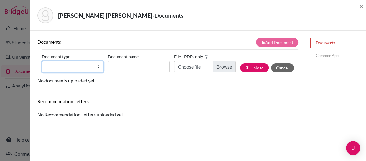
click at [96, 66] on select "Change explanation for Common App reports Counselor recommendation Internationa…" at bounding box center [73, 66] width 62 height 11
select select "1"
click at [42, 61] on select "Change explanation for Common App reports Counselor recommendation Internationa…" at bounding box center [73, 66] width 62 height 11
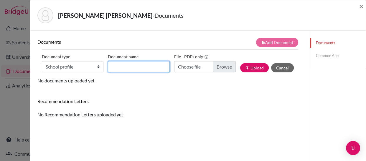
click at [121, 64] on input "Document name" at bounding box center [139, 66] width 62 height 11
type input "School Profile"
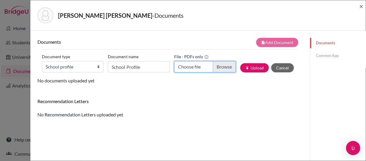
click at [215, 67] on input "Choose file" at bounding box center [205, 66] width 62 height 11
type input "C:\fakepath\ASA School Profile [DATE]-[DATE].pdf"
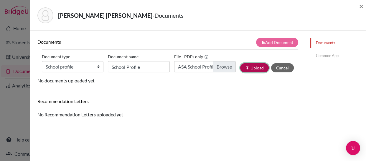
click at [245, 67] on icon "publish" at bounding box center [247, 68] width 4 height 4
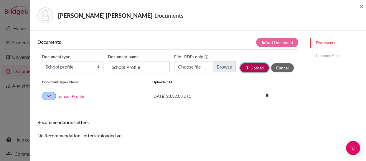
click at [245, 67] on icon "publish" at bounding box center [247, 68] width 4 height 4
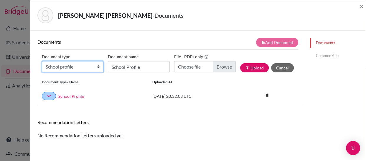
click at [97, 65] on select "Change explanation for Common App reports Counselor recommendation Internationa…" at bounding box center [73, 66] width 62 height 11
select select "44"
click at [42, 61] on select "Change explanation for Common App reports Counselor recommendation Internationa…" at bounding box center [73, 66] width 62 height 11
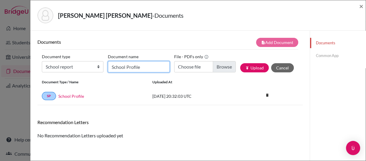
click at [137, 68] on input "School Profile" at bounding box center [139, 66] width 62 height 11
type input "School Report"
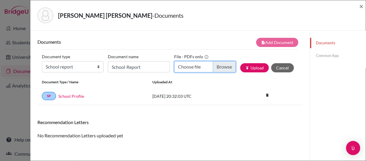
click at [221, 66] on input "Choose file" at bounding box center [205, 66] width 62 height 11
type input "C:\fakepath\ASA School Report [DATE]-[DATE].pdf"
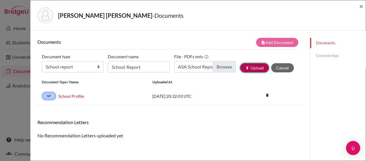
click at [258, 65] on button "publish Upload" at bounding box center [254, 67] width 29 height 9
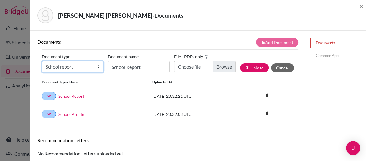
click at [96, 68] on select "Change explanation for Common App reports Counselor recommendation Internationa…" at bounding box center [73, 66] width 62 height 11
select select "2"
click at [42, 61] on select "Change explanation for Common App reports Counselor recommendation Internationa…" at bounding box center [73, 66] width 62 height 11
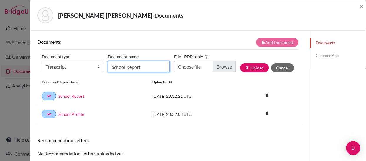
click at [126, 66] on input "School Report" at bounding box center [139, 66] width 62 height 11
type input "Transcript"
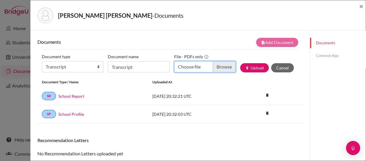
click at [222, 68] on input "Choose file" at bounding box center [205, 66] width 62 height 11
type input "C:\fakepath\Solis, Emilio.pdf"
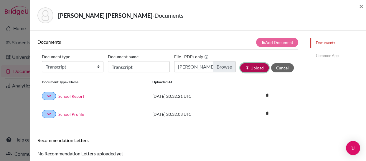
click at [250, 66] on button "publish Upload" at bounding box center [254, 67] width 29 height 9
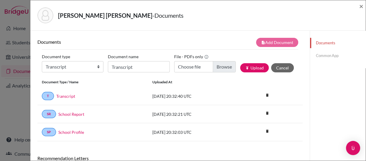
click at [322, 56] on link "Common App" at bounding box center [338, 55] width 56 height 10
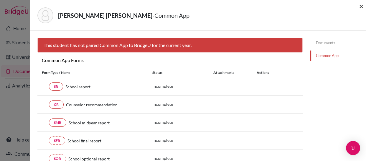
click at [362, 5] on span "×" at bounding box center [362, 6] width 4 height 9
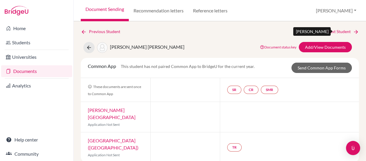
click at [334, 31] on link "Next Student" at bounding box center [343, 31] width 32 height 6
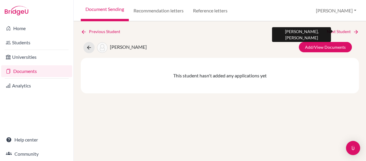
click at [334, 31] on link "Next Student" at bounding box center [343, 31] width 32 height 6
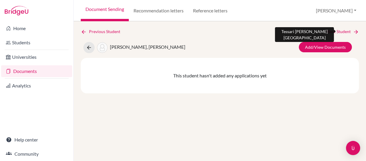
click at [334, 31] on link "Next Student" at bounding box center [343, 31] width 32 height 6
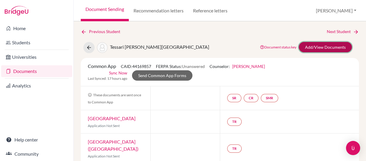
click at [316, 46] on link "Add/View Documents" at bounding box center [325, 47] width 53 height 10
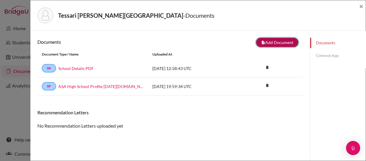
click at [267, 41] on button "note_add Add Document" at bounding box center [277, 42] width 42 height 9
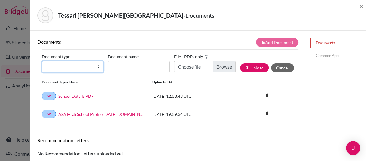
click at [97, 65] on select "Change explanation for Common App reports Counselor recommendation Internationa…" at bounding box center [73, 66] width 62 height 11
select select "2"
click at [42, 61] on select "Change explanation for Common App reports Counselor recommendation Internationa…" at bounding box center [73, 66] width 62 height 11
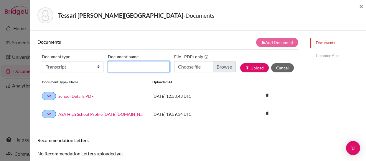
click at [121, 66] on input "Document name" at bounding box center [139, 66] width 62 height 11
type input "Transcript"
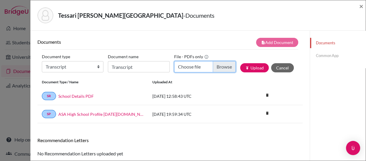
click at [218, 66] on input "Choose file" at bounding box center [205, 66] width 62 height 11
type input "C:\fakepath\Tessari, Victoria.pdf"
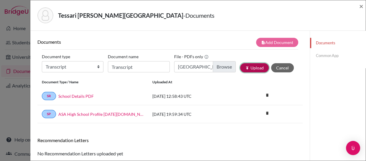
click at [251, 67] on button "publish Upload" at bounding box center [254, 67] width 29 height 9
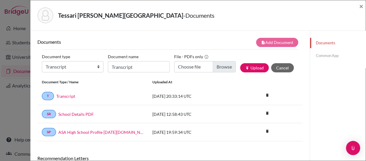
click at [319, 56] on link "Common App" at bounding box center [338, 55] width 56 height 10
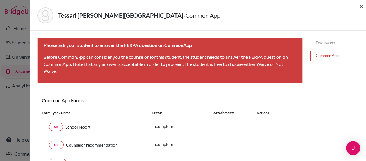
click at [362, 6] on span "×" at bounding box center [362, 6] width 4 height 9
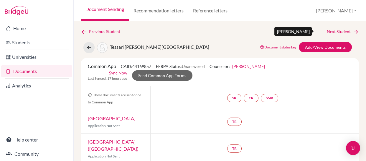
click at [330, 31] on link "Next Student" at bounding box center [343, 31] width 32 height 6
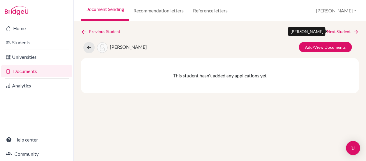
click at [330, 31] on link "Next Student" at bounding box center [343, 31] width 32 height 6
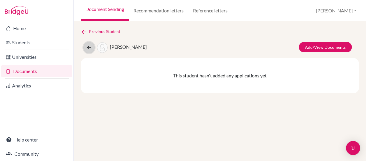
click at [91, 48] on icon at bounding box center [89, 48] width 6 height 6
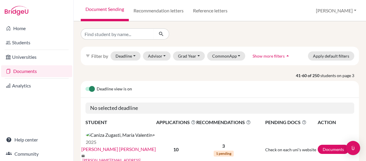
scroll to position [41, 0]
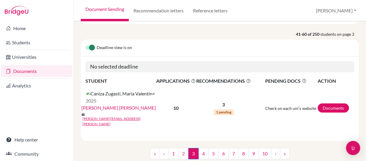
click at [27, 71] on link "Documents" at bounding box center [36, 71] width 71 height 12
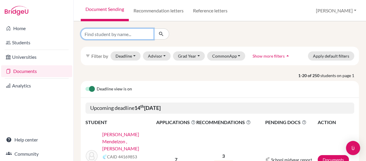
click at [135, 33] on input "Find student by name..." at bounding box center [117, 33] width 73 height 11
type input "usandi"
click button "submit" at bounding box center [162, 33] width 16 height 11
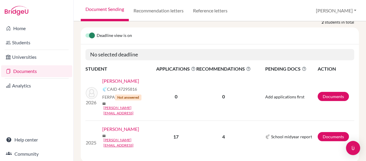
scroll to position [58, 0]
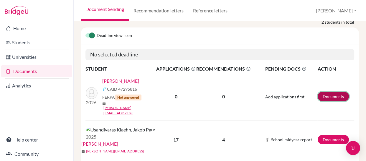
click at [326, 92] on link "Documents" at bounding box center [333, 96] width 31 height 9
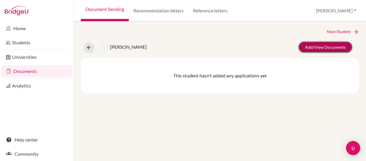
click at [316, 44] on link "Add/View Documents" at bounding box center [325, 47] width 53 height 10
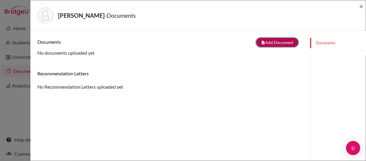
click at [276, 38] on button "note_add Add Document" at bounding box center [277, 42] width 42 height 9
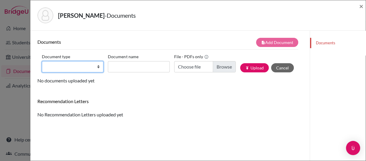
click at [97, 66] on select "Change explanation for Common App reports Counselor recommendation Internationa…" at bounding box center [73, 66] width 62 height 11
select select "1"
click at [42, 61] on select "Change explanation for Common App reports Counselor recommendation Internationa…" at bounding box center [73, 66] width 62 height 11
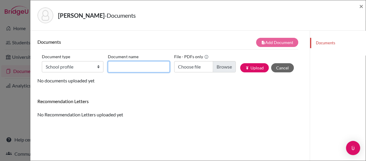
click at [123, 67] on input "Document name" at bounding box center [139, 66] width 62 height 11
type input "School Profile"
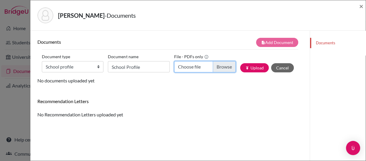
click at [218, 66] on input "Choose file" at bounding box center [205, 66] width 62 height 11
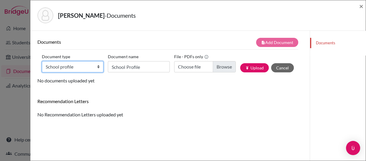
click at [97, 67] on select "Change explanation for Common App reports Counselor recommendation Internationa…" at bounding box center [73, 66] width 62 height 11
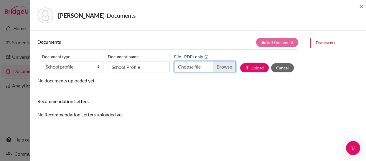
click at [218, 66] on input "Choose file" at bounding box center [205, 66] width 62 height 11
type input "C:\fakepath\ASA School Profile [DATE]-[DATE].pdf"
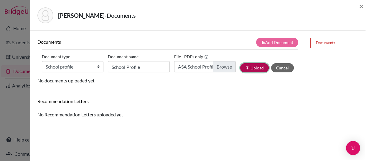
click at [254, 66] on button "publish Upload" at bounding box center [254, 67] width 29 height 9
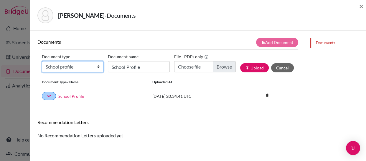
click at [97, 68] on select "Change explanation for Common App reports Counselor recommendation Internationa…" at bounding box center [73, 66] width 62 height 11
select select "44"
click at [42, 61] on select "Change explanation for Common App reports Counselor recommendation Internationa…" at bounding box center [73, 66] width 62 height 11
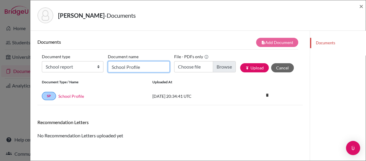
click at [120, 68] on input "School Profile" at bounding box center [139, 66] width 62 height 11
type input "School Report"
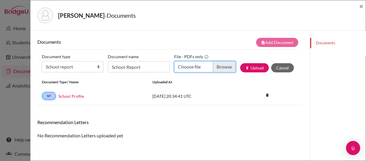
click at [221, 63] on input "Choose file" at bounding box center [205, 66] width 62 height 11
type input "C:\fakepath\ASA School Report [DATE]-[DATE].pdf"
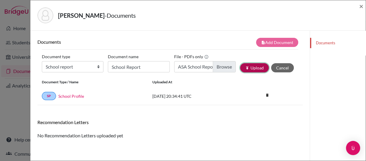
click at [251, 68] on button "publish Upload" at bounding box center [254, 67] width 29 height 9
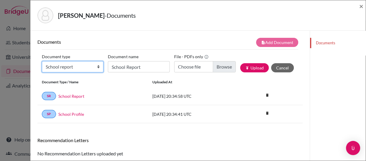
click at [97, 68] on select "Change explanation for Common App reports Counselor recommendation Internationa…" at bounding box center [73, 66] width 62 height 11
select select "2"
click at [42, 61] on select "Change explanation for Common App reports Counselor recommendation Internationa…" at bounding box center [73, 66] width 62 height 11
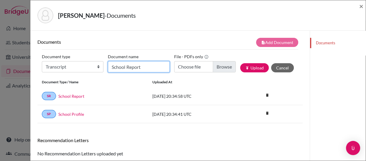
click at [128, 66] on input "School Report" at bounding box center [139, 66] width 62 height 11
type input "Transcript"
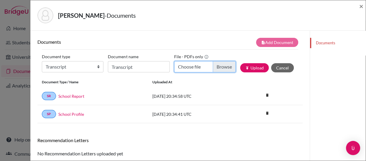
click at [217, 68] on input "Choose file" at bounding box center [205, 66] width 62 height 11
type input "C:\fakepath\[PERSON_NAME].pdf"
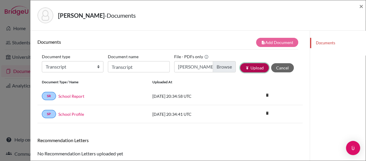
click at [248, 68] on button "publish Upload" at bounding box center [254, 67] width 29 height 9
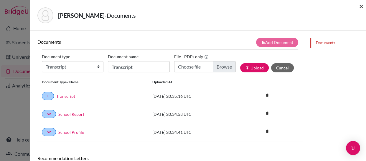
click at [361, 5] on span "×" at bounding box center [362, 6] width 4 height 9
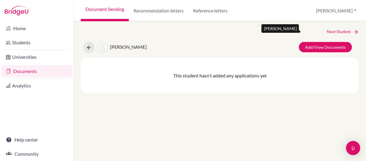
click at [335, 31] on link "Next Student" at bounding box center [343, 31] width 32 height 6
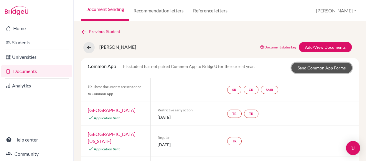
click at [310, 69] on link "Send Common App Forms" at bounding box center [322, 68] width 60 height 10
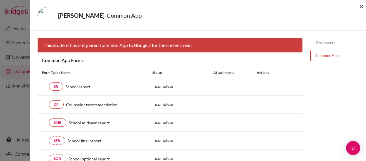
click at [361, 6] on span "×" at bounding box center [362, 6] width 4 height 9
